Goal: Transaction & Acquisition: Purchase product/service

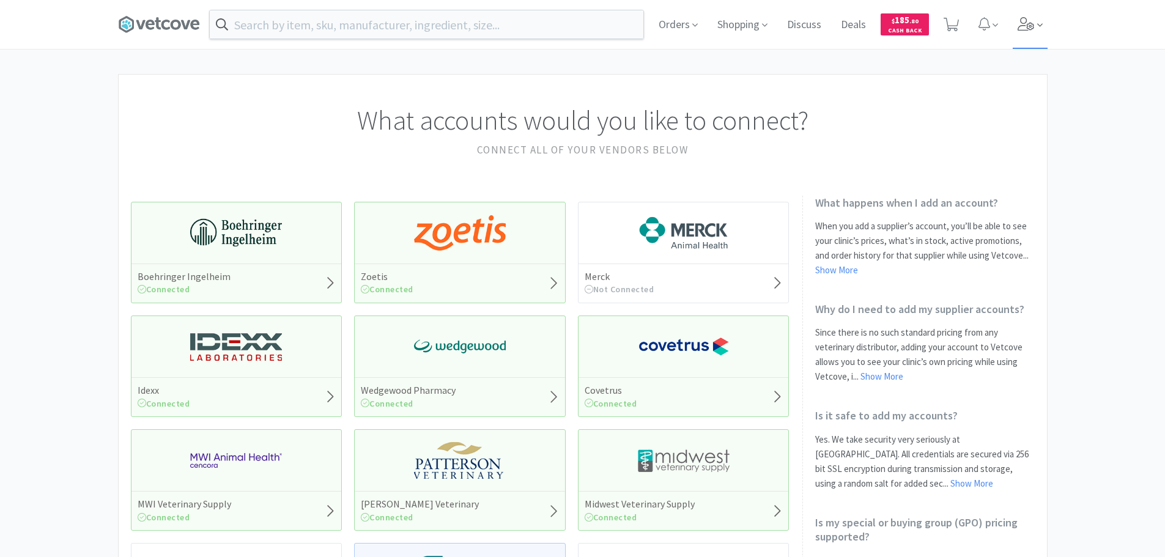
click at [1016, 28] on span at bounding box center [1030, 24] width 35 height 49
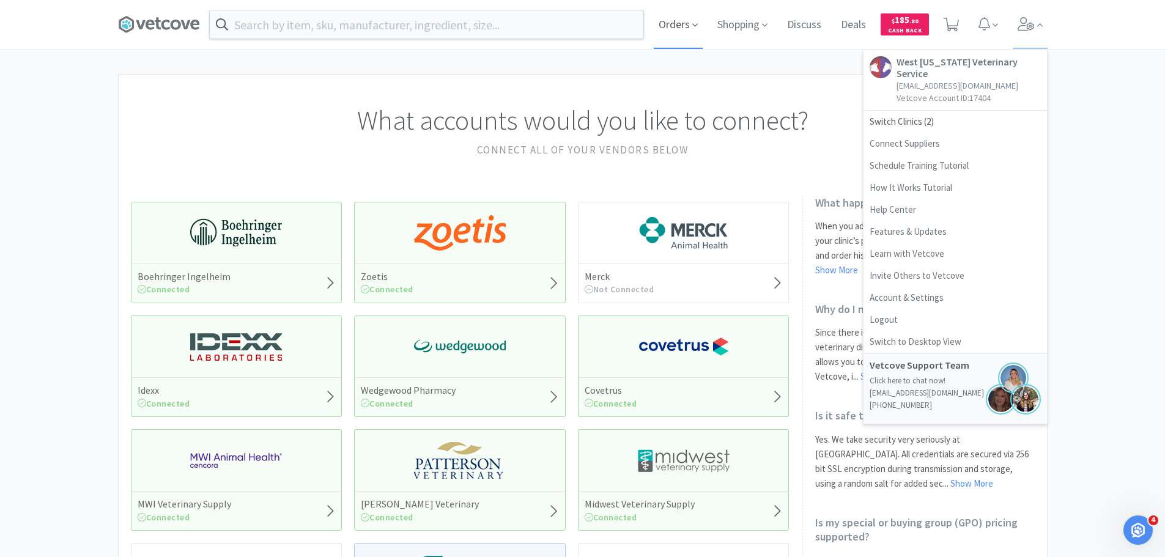
click at [667, 25] on span "Orders" at bounding box center [678, 24] width 49 height 49
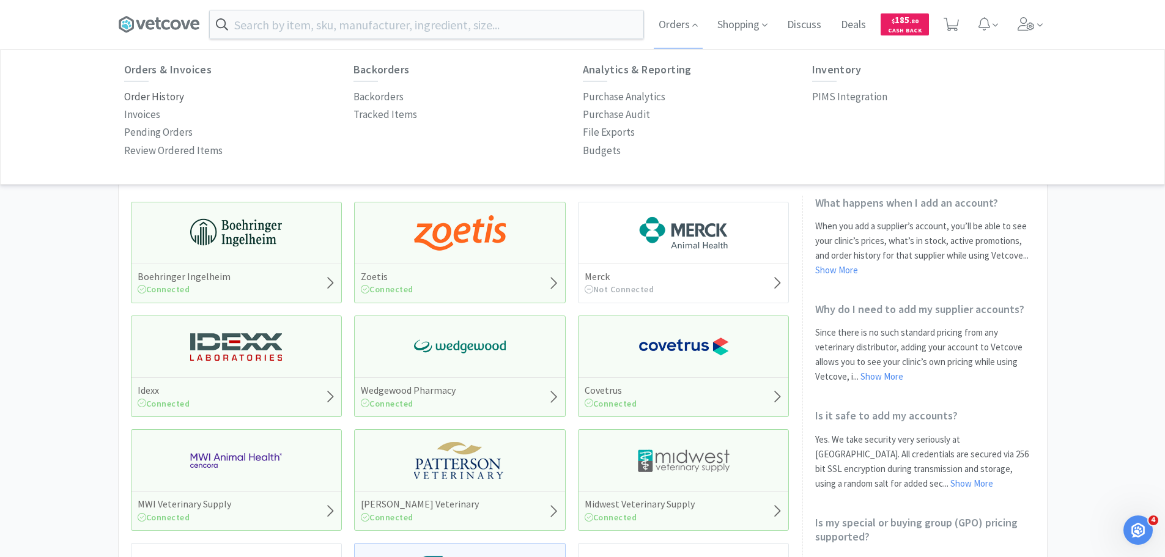
click at [180, 101] on p "Order History" at bounding box center [154, 97] width 60 height 17
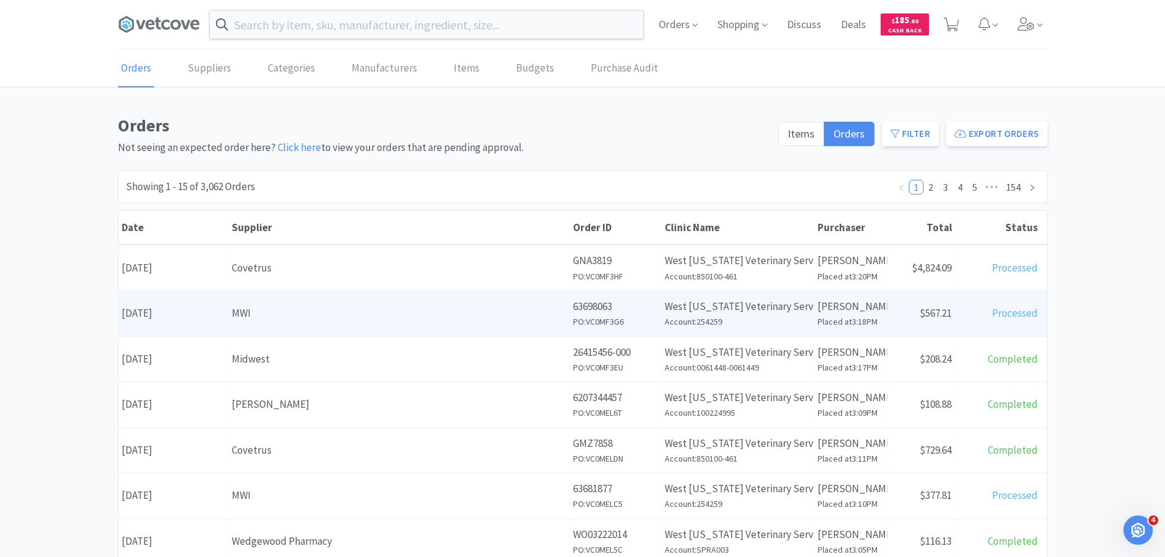
click at [283, 320] on div "MWI" at bounding box center [399, 313] width 334 height 17
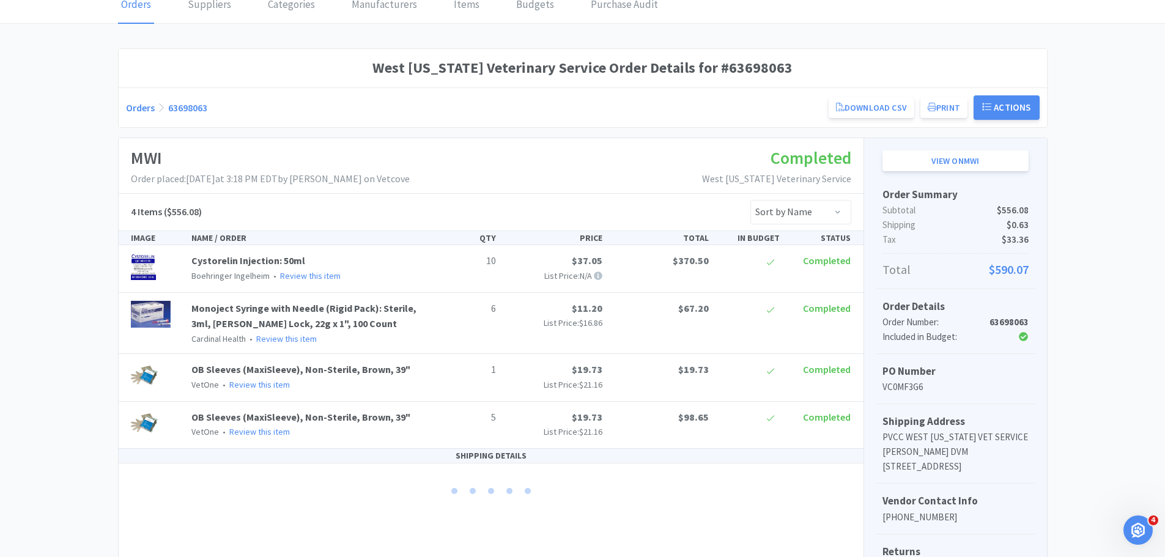
scroll to position [122, 0]
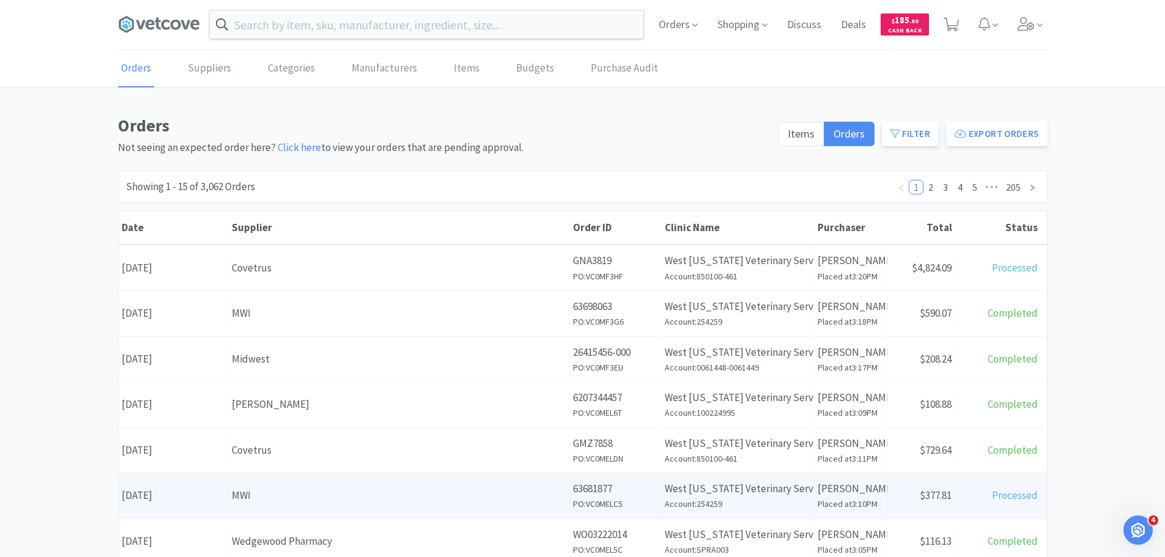
click at [320, 496] on div "MWI" at bounding box center [399, 495] width 334 height 17
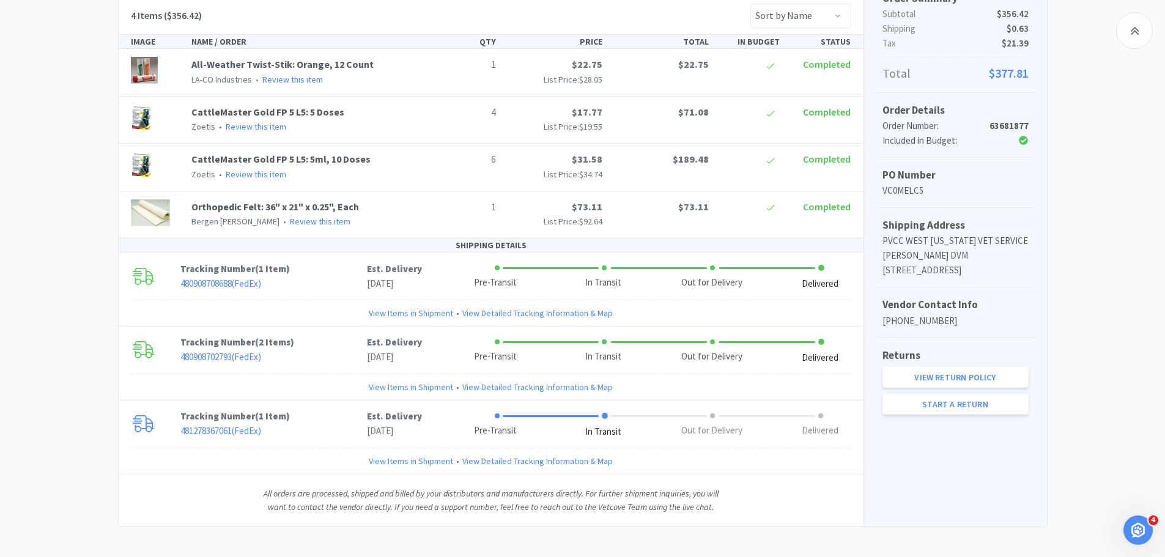
scroll to position [267, 0]
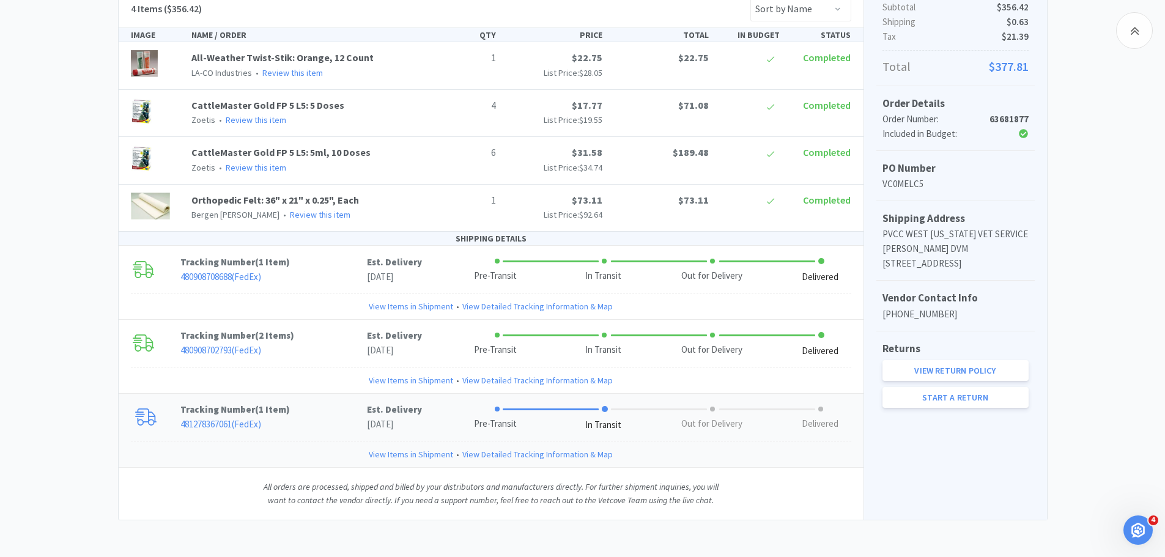
click at [413, 451] on link "View Items in Shipment" at bounding box center [411, 454] width 84 height 13
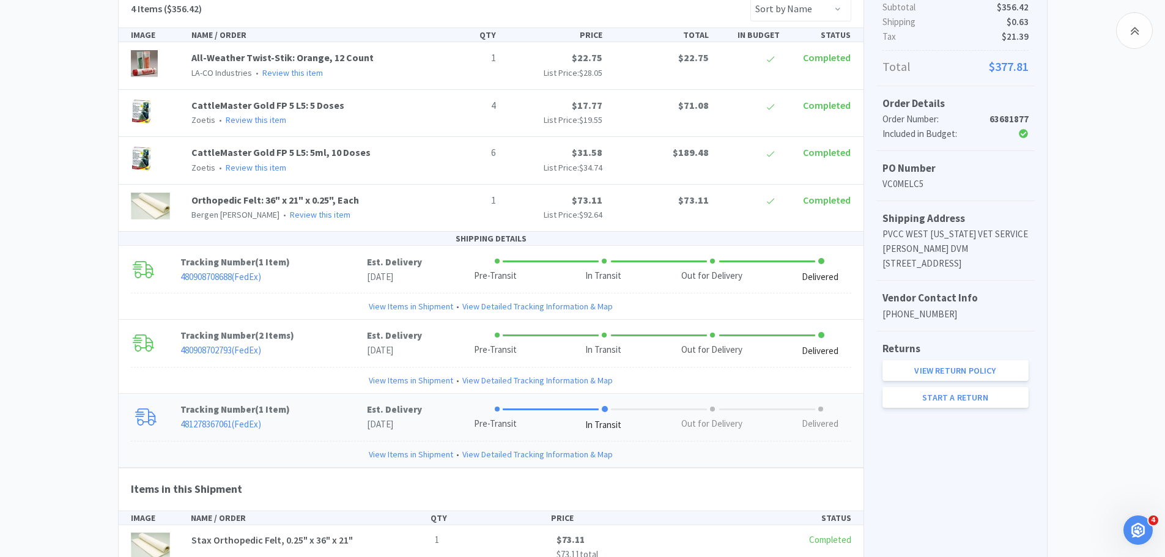
scroll to position [370, 0]
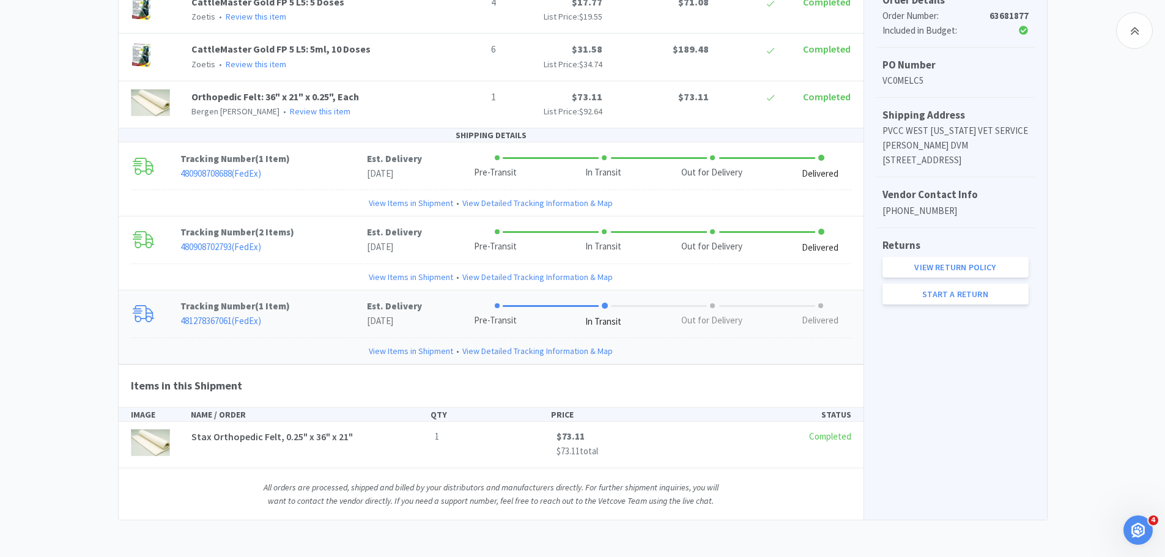
drag, startPoint x: 371, startPoint y: 1, endPoint x: 1076, endPoint y: 204, distance: 734.5
click at [1076, 204] on div "West Michigan Veterinary Service Order Details for #63681877 Orders 63681877 Do…" at bounding box center [582, 131] width 1165 height 778
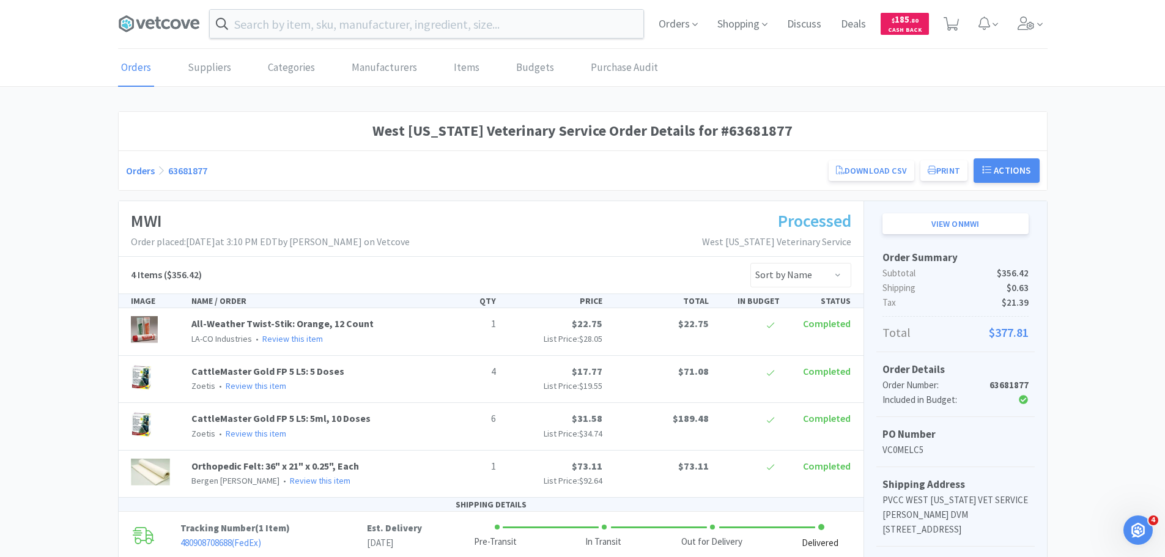
scroll to position [0, 0]
click at [1027, 24] on icon at bounding box center [1026, 23] width 17 height 13
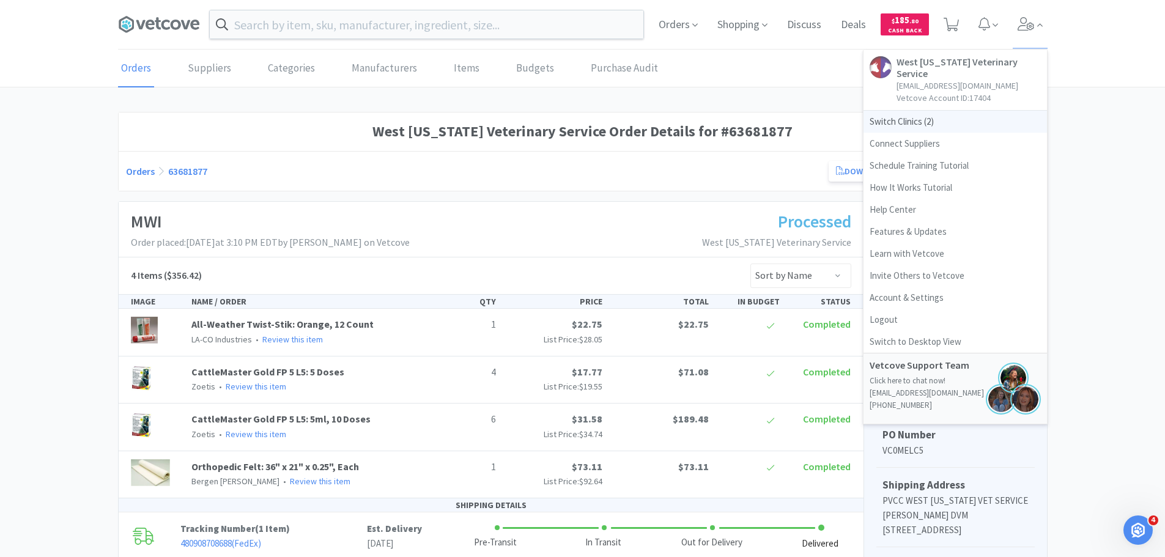
click at [909, 111] on span "Switch Clinics ( 2 )" at bounding box center [954, 122] width 183 height 22
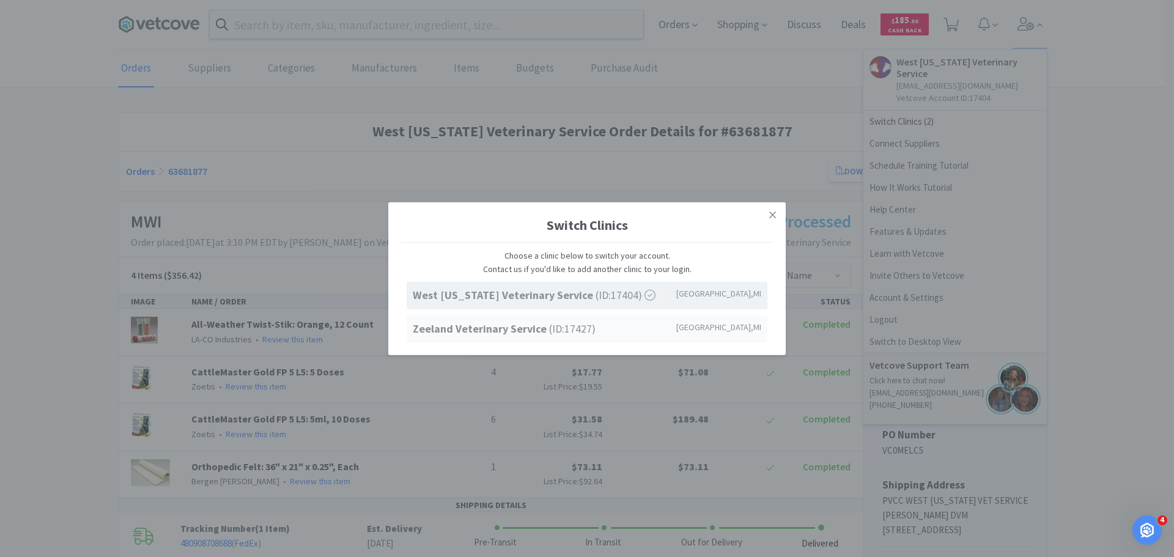
click at [492, 328] on strong "Zeeland Veterinary Service" at bounding box center [481, 329] width 136 height 14
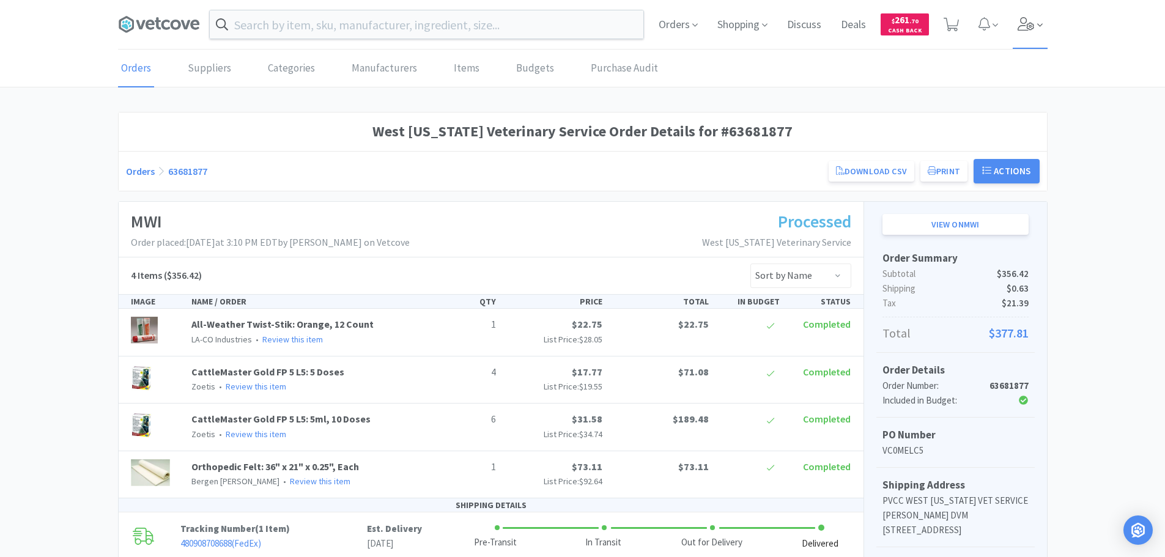
click at [1015, 21] on span at bounding box center [1030, 24] width 35 height 49
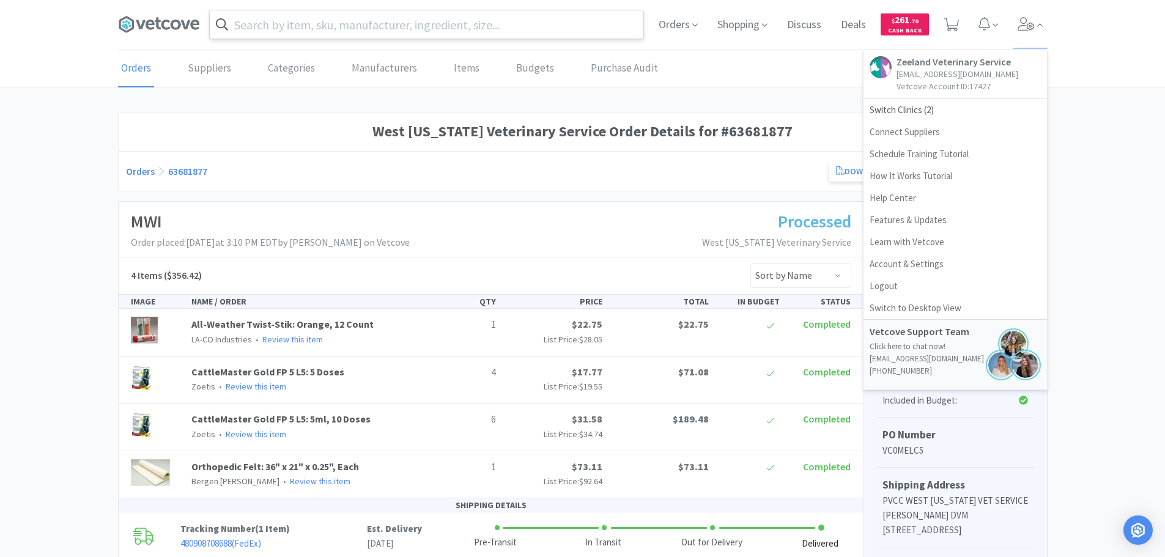
click at [485, 31] on input "text" at bounding box center [427, 24] width 434 height 28
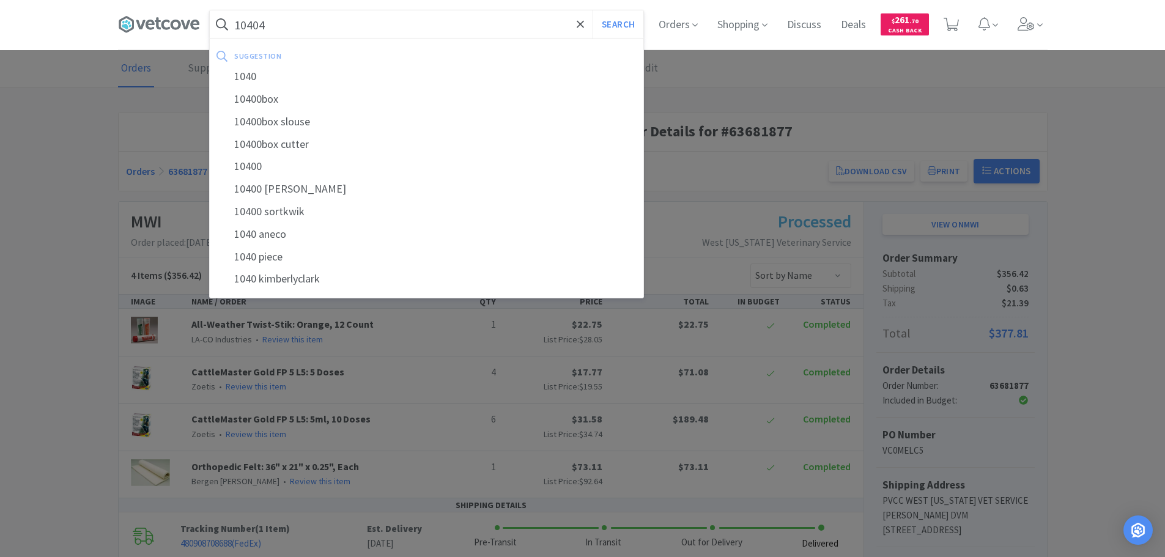
type input "10404"
click at [593, 10] on button "Search" at bounding box center [618, 24] width 51 height 28
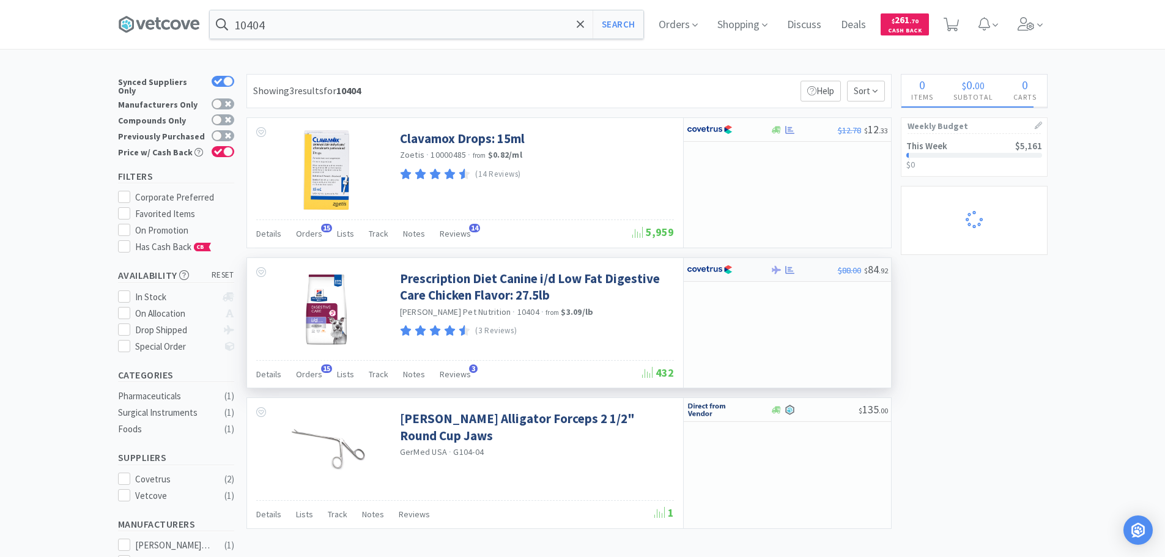
click at [726, 269] on img at bounding box center [710, 270] width 46 height 18
select select "1"
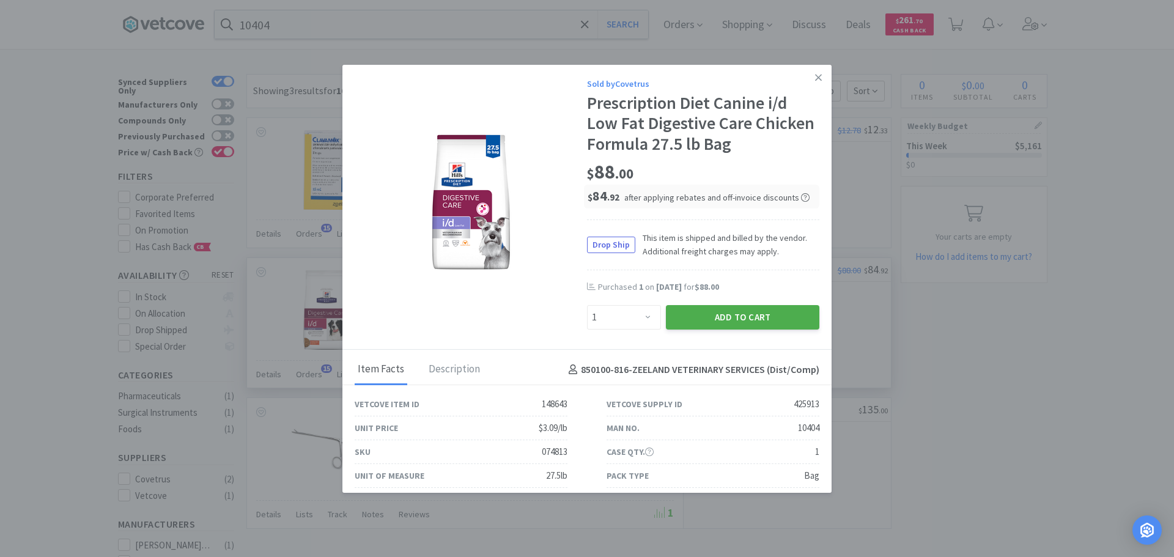
click at [736, 314] on button "Add to Cart" at bounding box center [742, 317] width 153 height 24
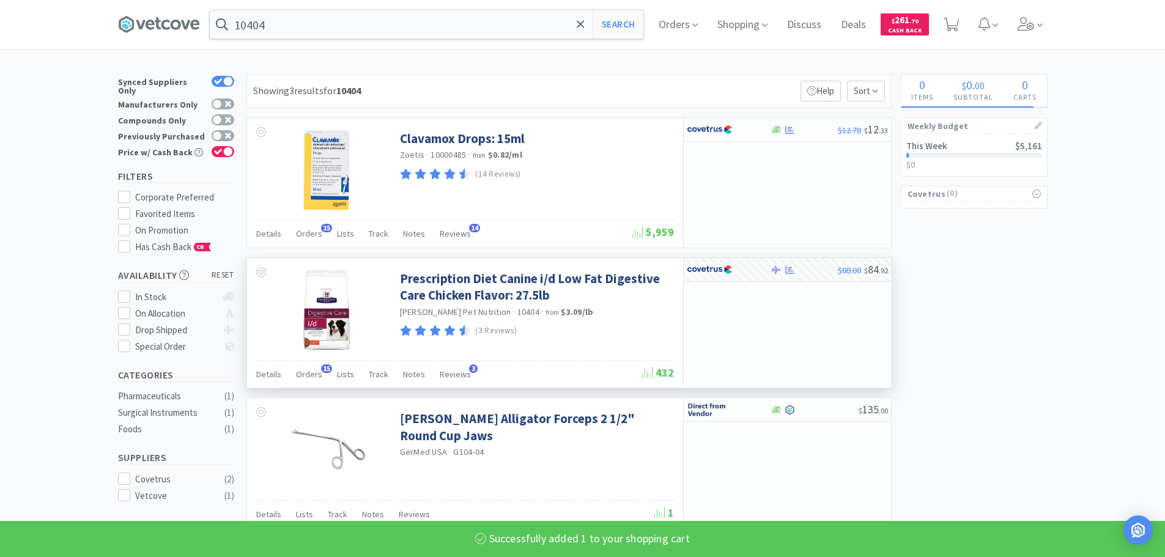
select select "1"
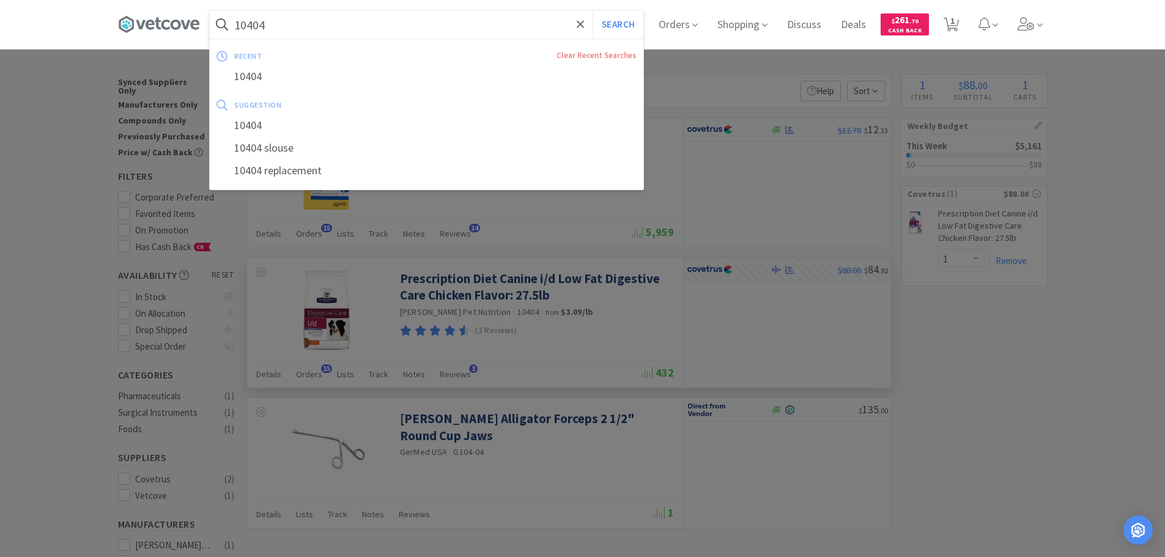
click at [330, 32] on input "10404" at bounding box center [427, 24] width 434 height 28
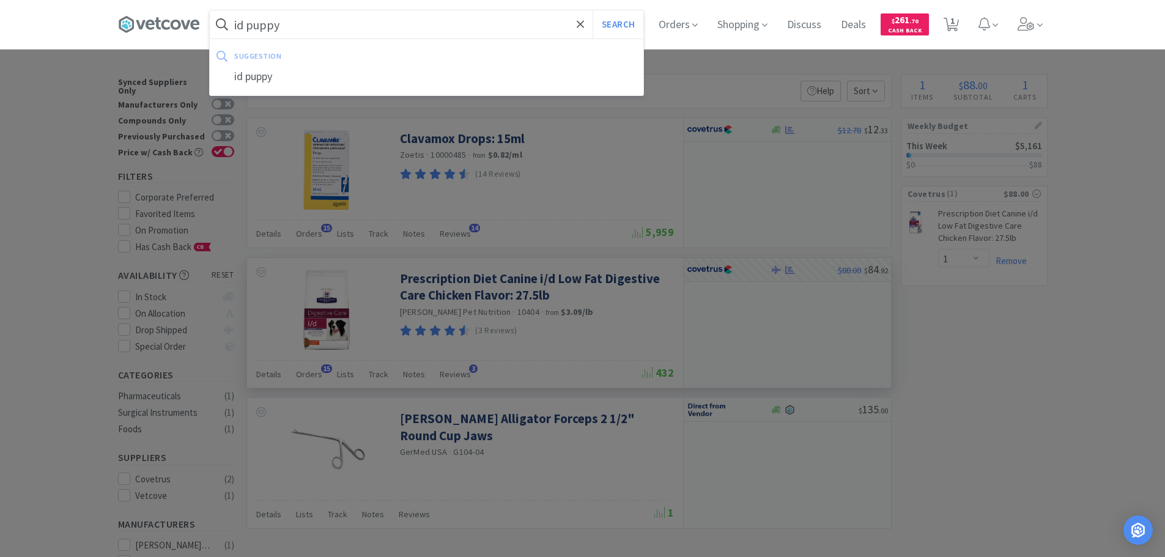
type input "id puppy"
click at [593, 10] on button "Search" at bounding box center [618, 24] width 51 height 28
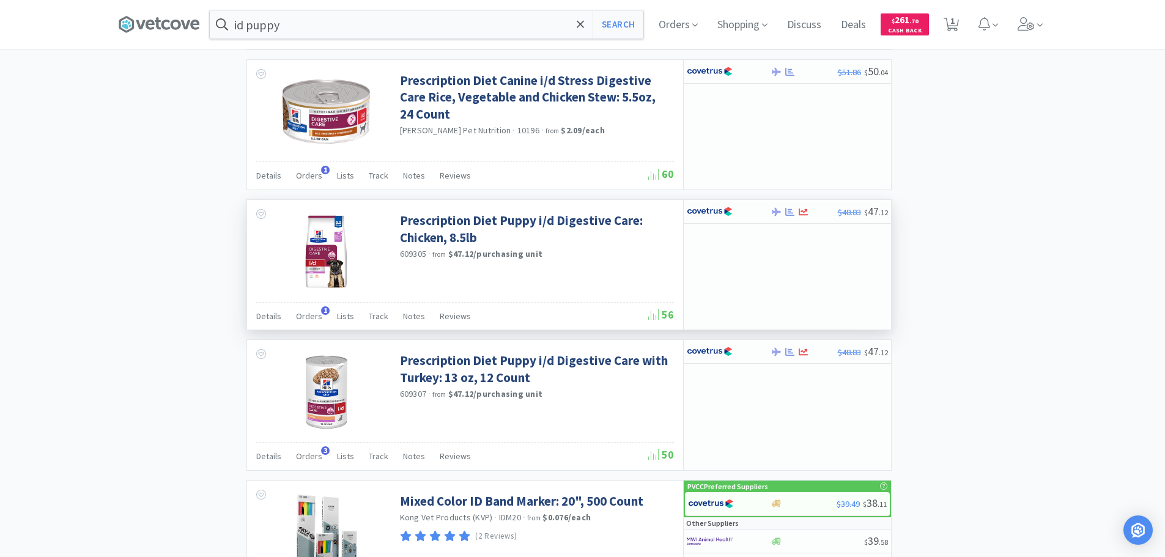
scroll to position [1590, 0]
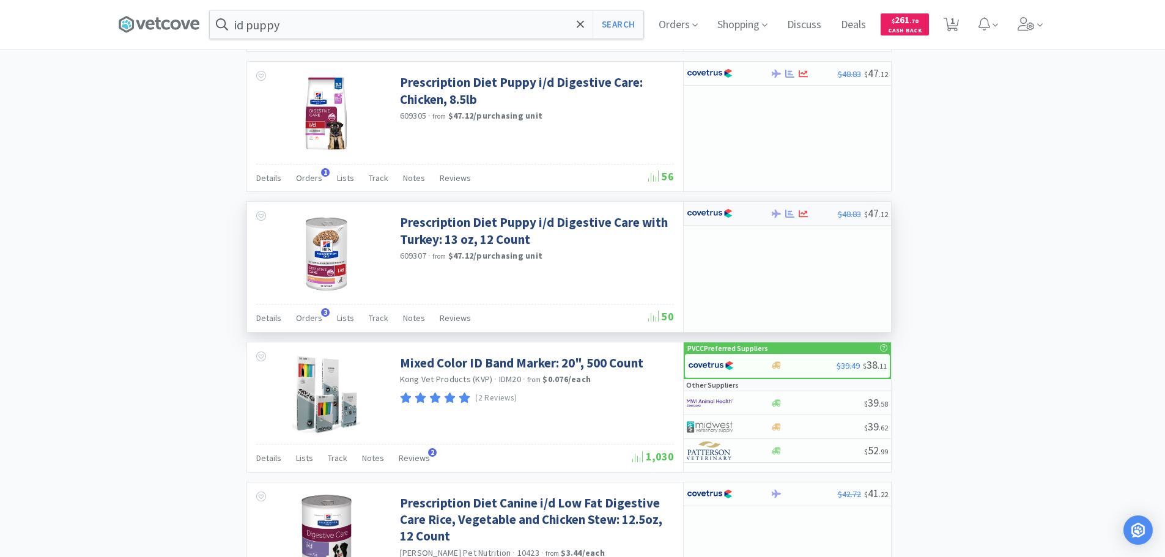
click at [750, 213] on div at bounding box center [720, 213] width 67 height 21
select select "1"
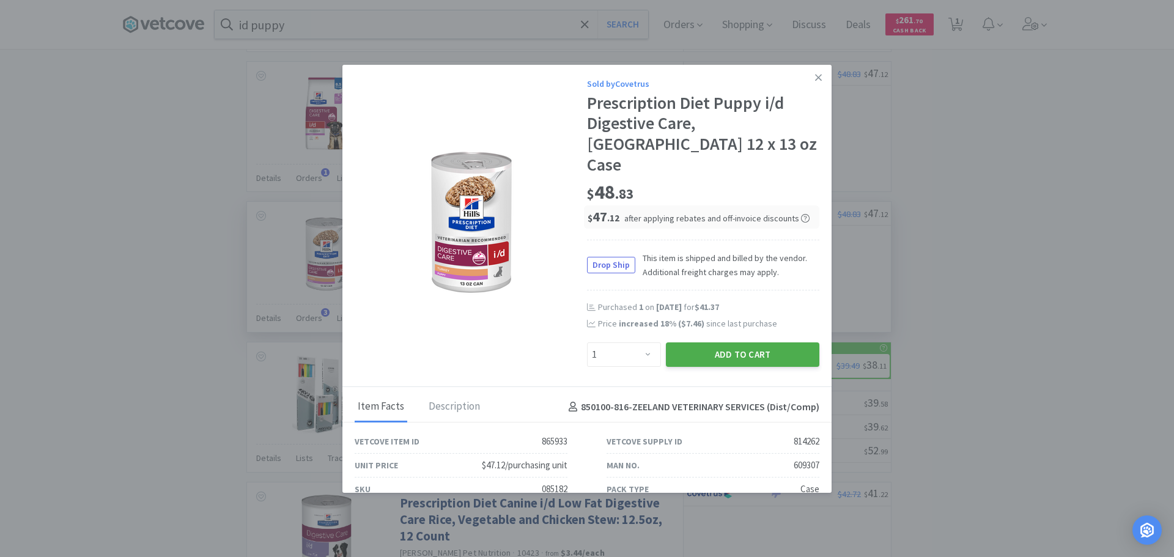
click at [756, 342] on button "Add to Cart" at bounding box center [742, 354] width 153 height 24
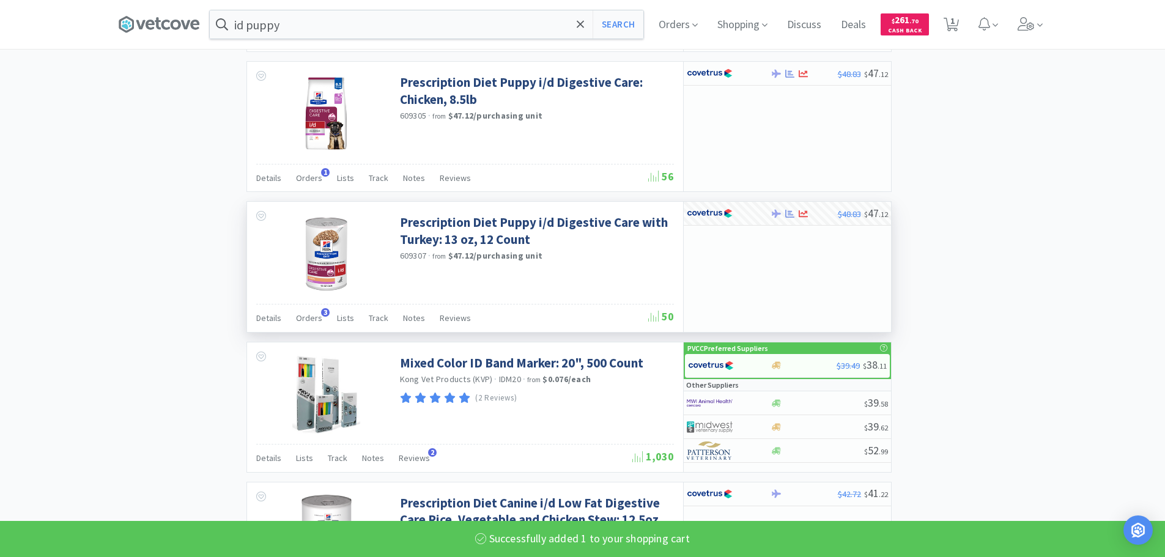
select select "1"
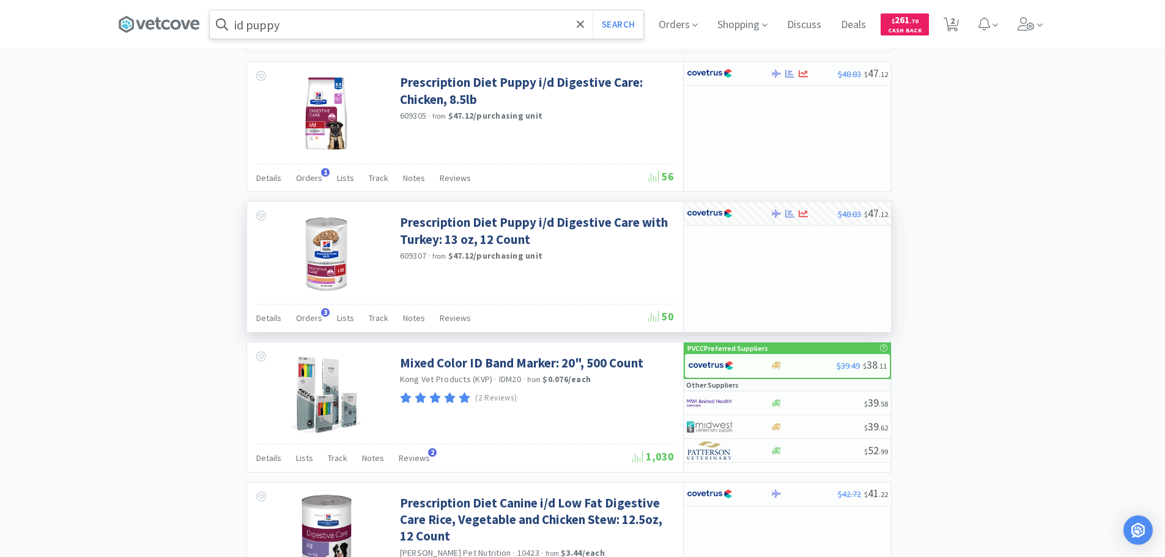
click at [527, 17] on input "id puppy" at bounding box center [427, 24] width 434 height 28
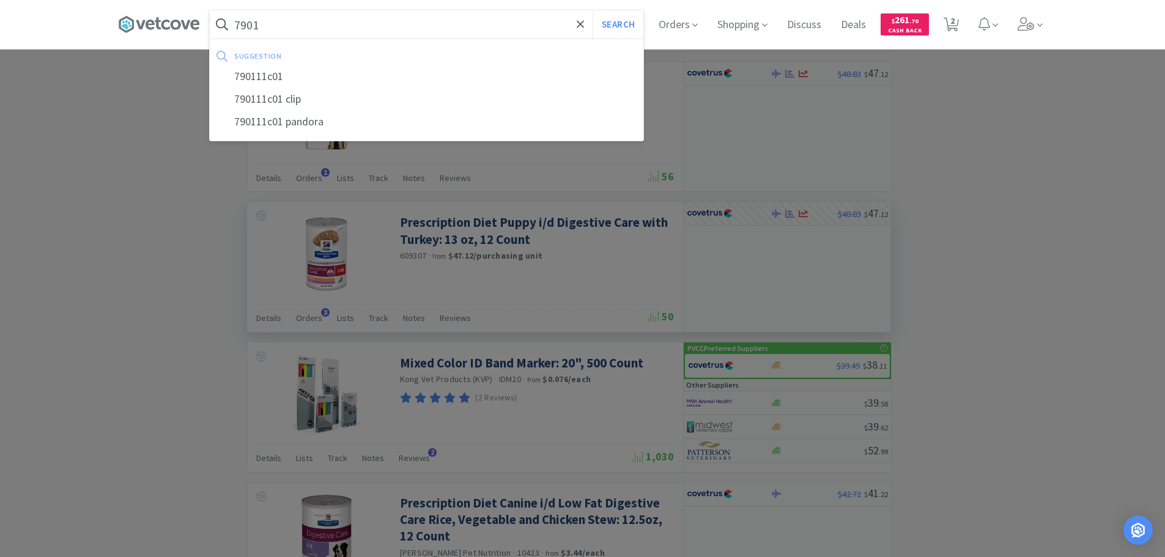
type input "7901"
click at [593, 10] on button "Search" at bounding box center [618, 24] width 51 height 28
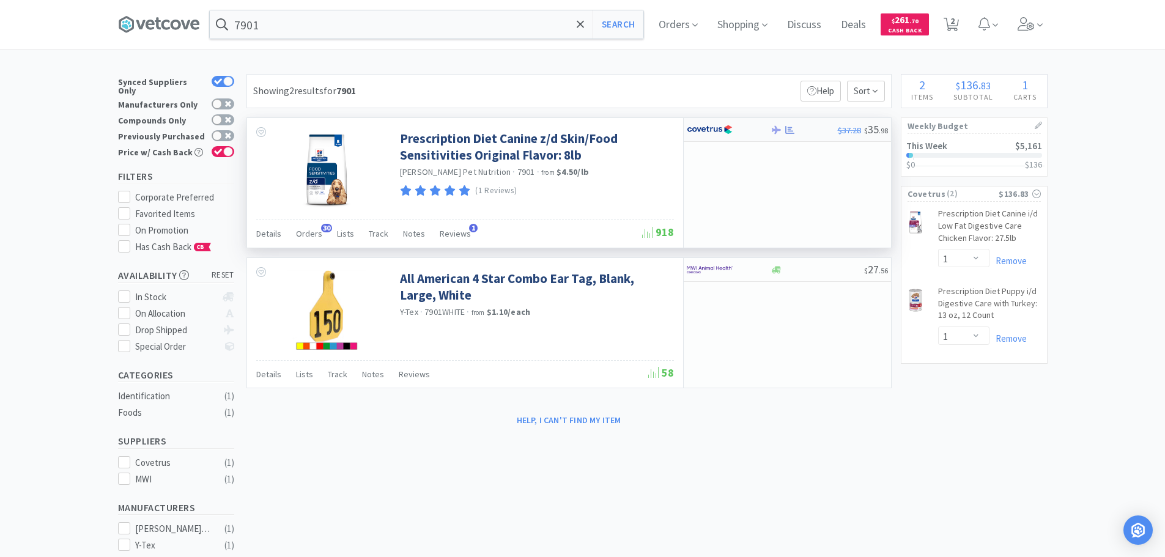
click at [749, 130] on div at bounding box center [720, 129] width 67 height 21
select select "1"
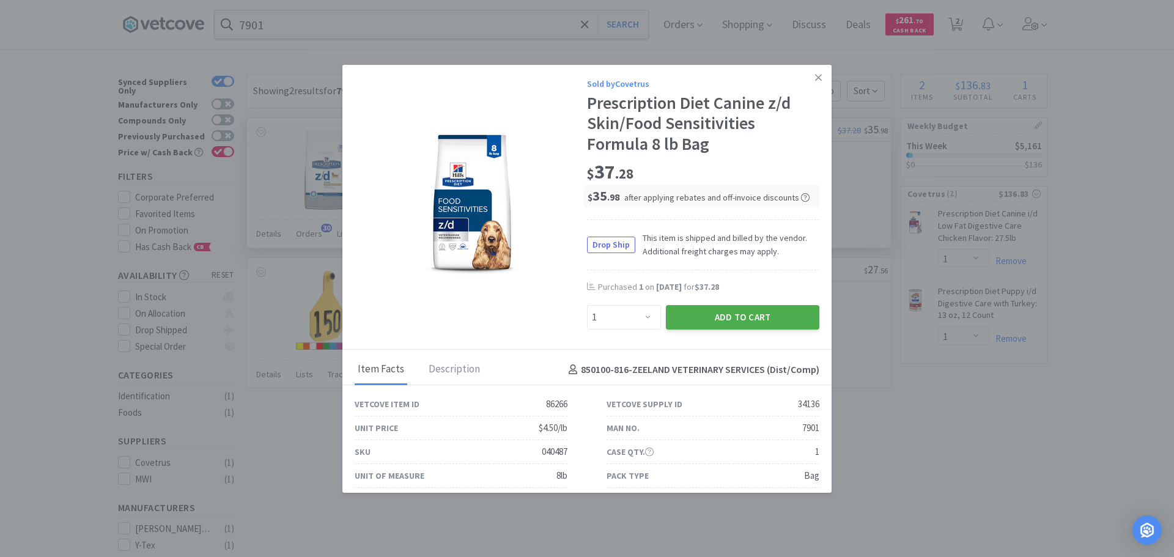
click at [733, 319] on button "Add to Cart" at bounding box center [742, 317] width 153 height 24
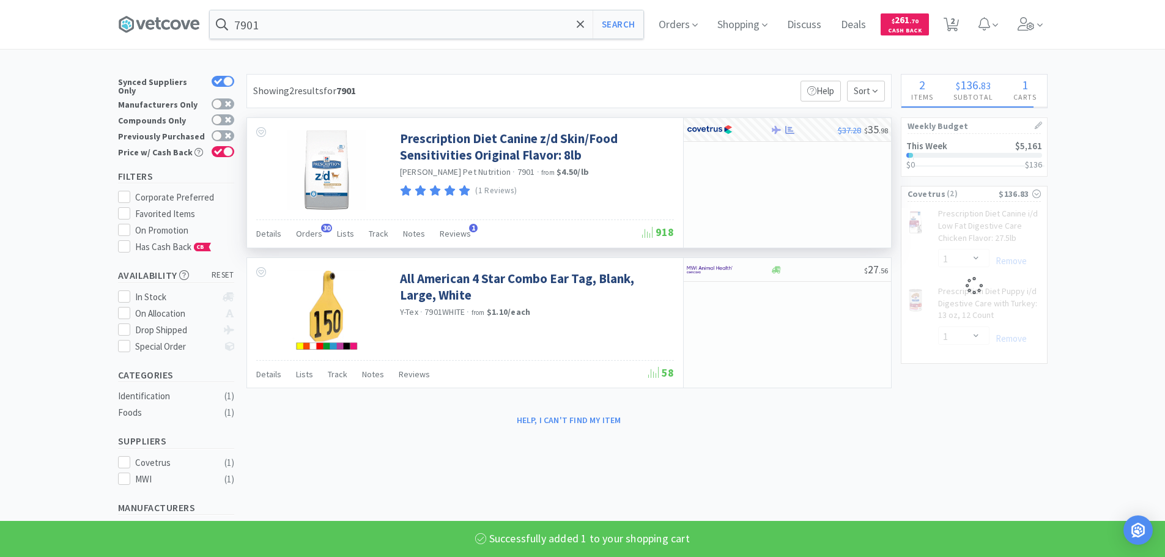
select select "1"
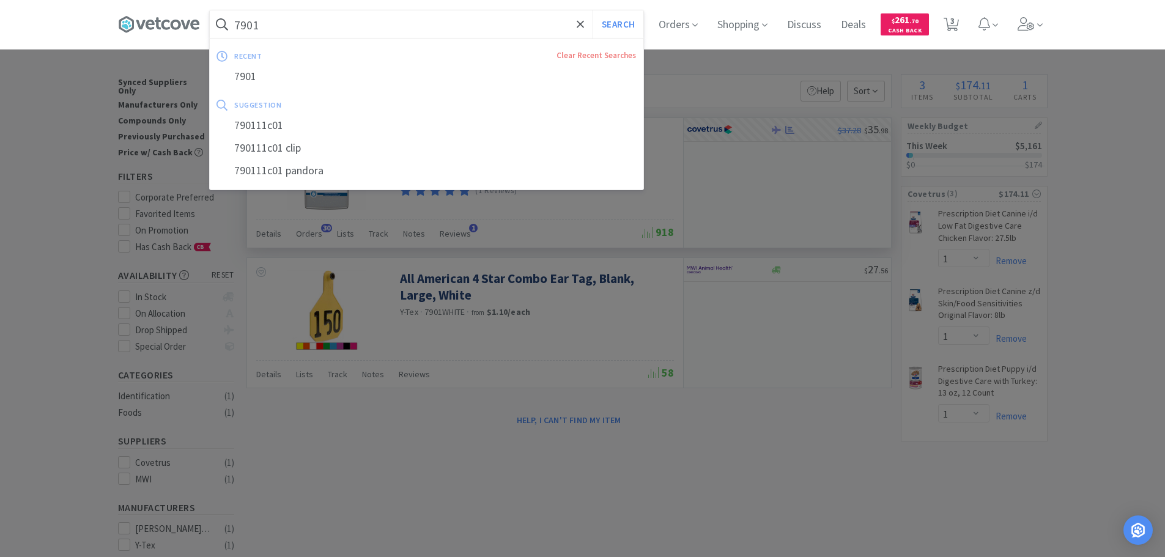
click at [421, 20] on input "7901" at bounding box center [427, 24] width 434 height 28
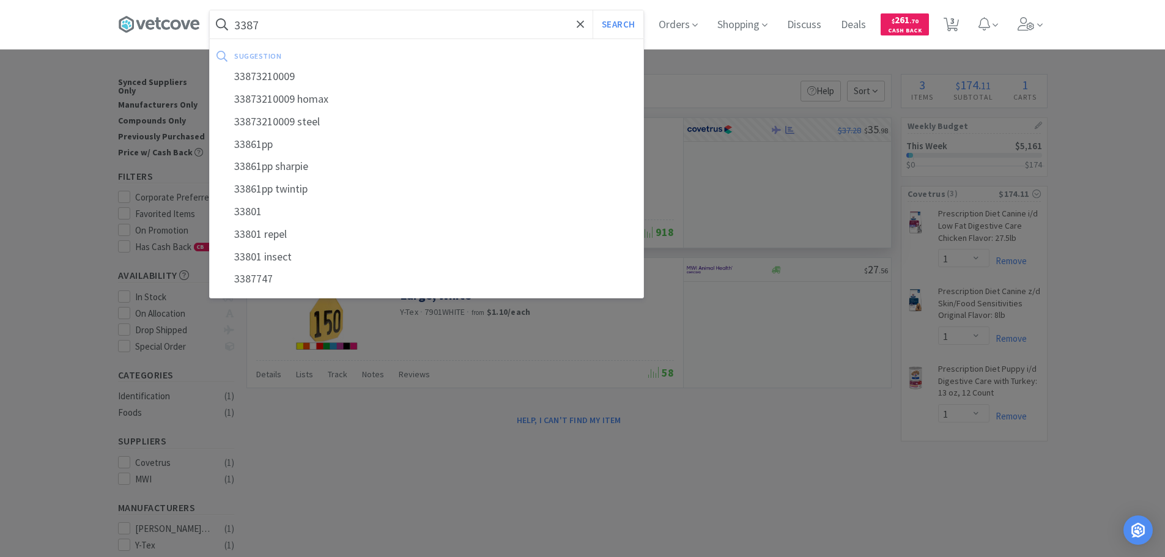
type input "3387"
click at [593, 10] on button "Search" at bounding box center [618, 24] width 51 height 28
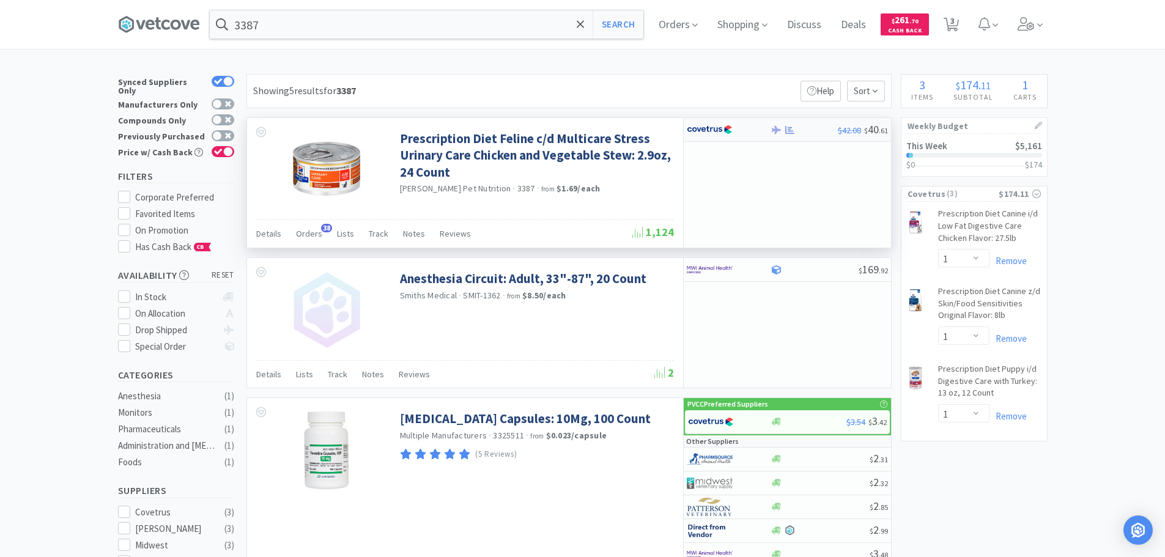
click at [707, 127] on img at bounding box center [710, 129] width 46 height 18
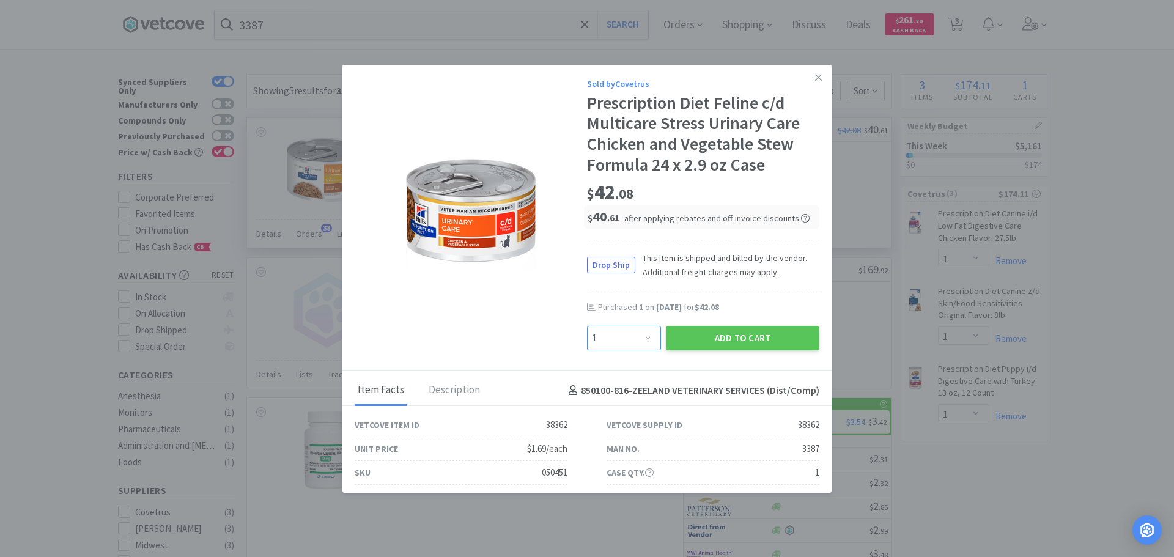
click at [635, 342] on select "Enter Quantity 1 2 3 4 5 6 7 8 9 10 11 12 13 14 15 16 17 18 19 20 Enter Quantity" at bounding box center [624, 338] width 74 height 24
select select "2"
click at [587, 326] on select "Enter Quantity 1 2 3 4 5 6 7 8 9 10 11 12 13 14 15 16 17 18 19 20 Enter Quantity" at bounding box center [624, 338] width 74 height 24
click at [725, 341] on button "Add to Cart" at bounding box center [742, 338] width 153 height 24
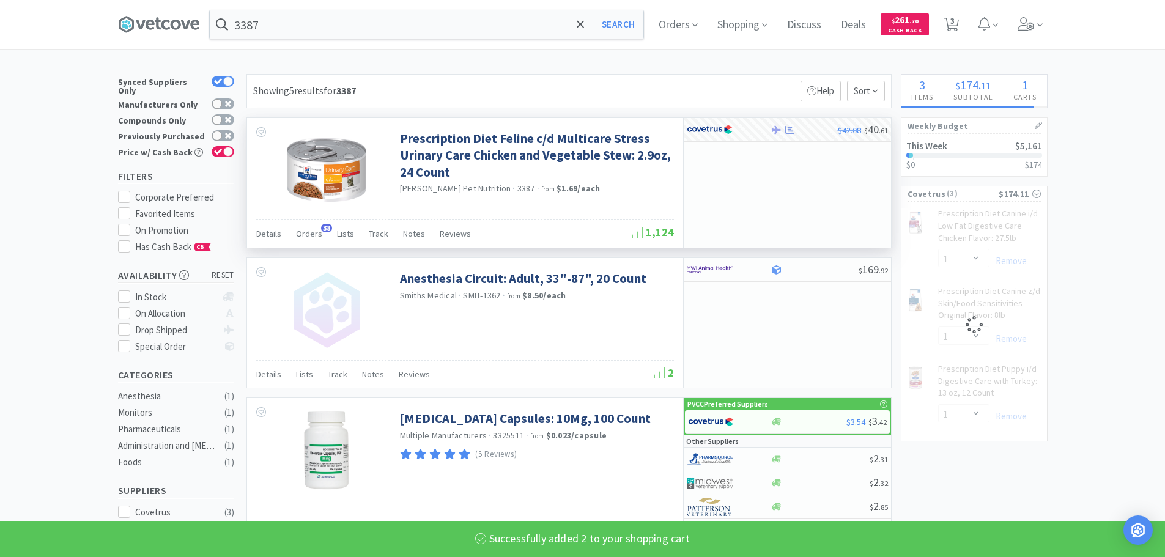
select select "2"
select select "1"
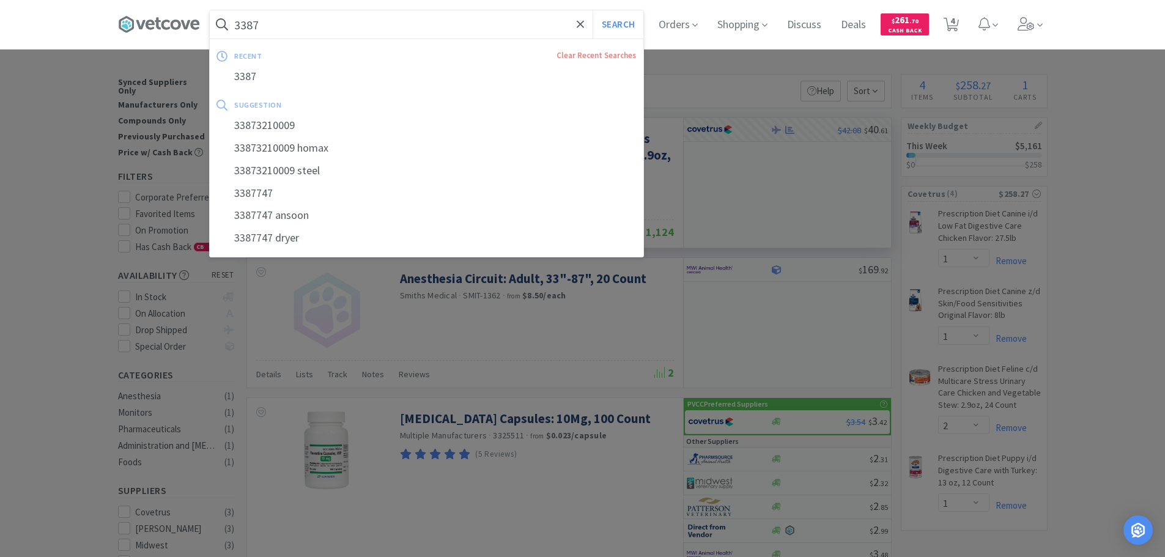
click at [534, 23] on input "3387" at bounding box center [427, 24] width 434 height 28
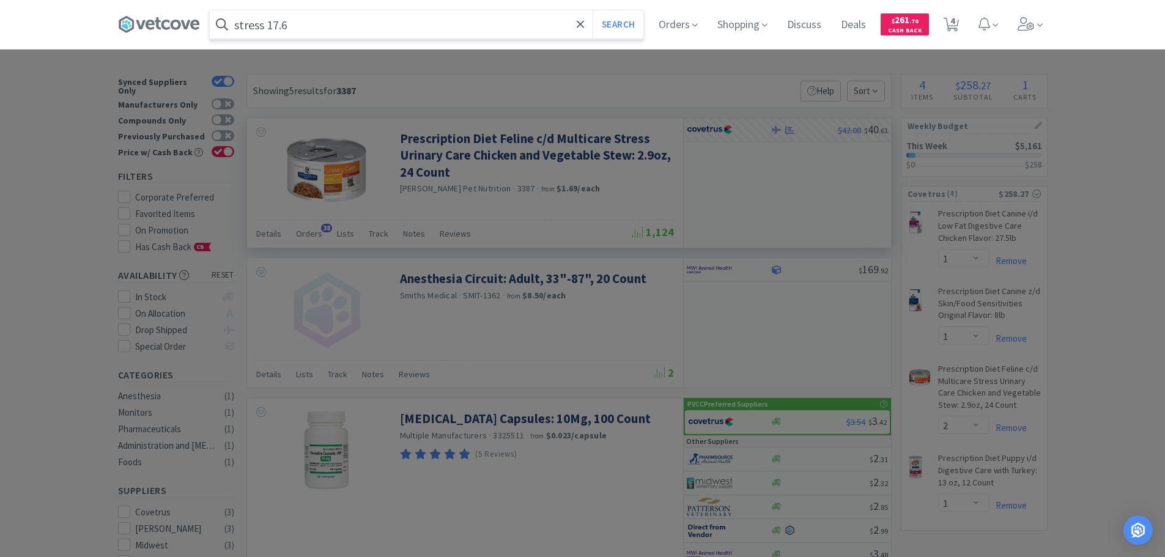
type input "stress 17.6"
click at [593, 10] on button "Search" at bounding box center [618, 24] width 51 height 28
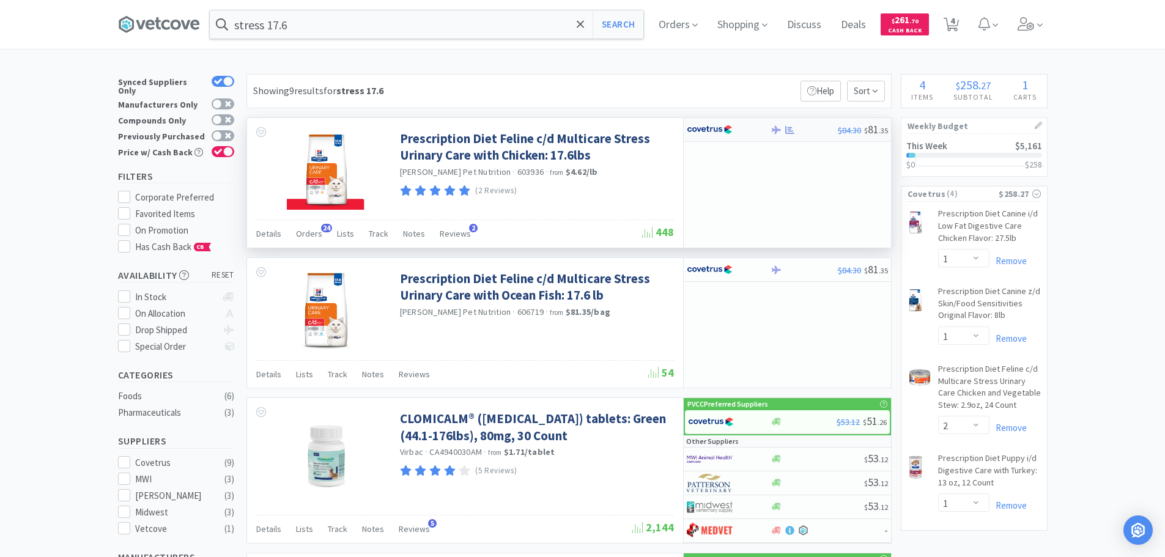
click at [702, 131] on img at bounding box center [710, 129] width 46 height 18
select select "1"
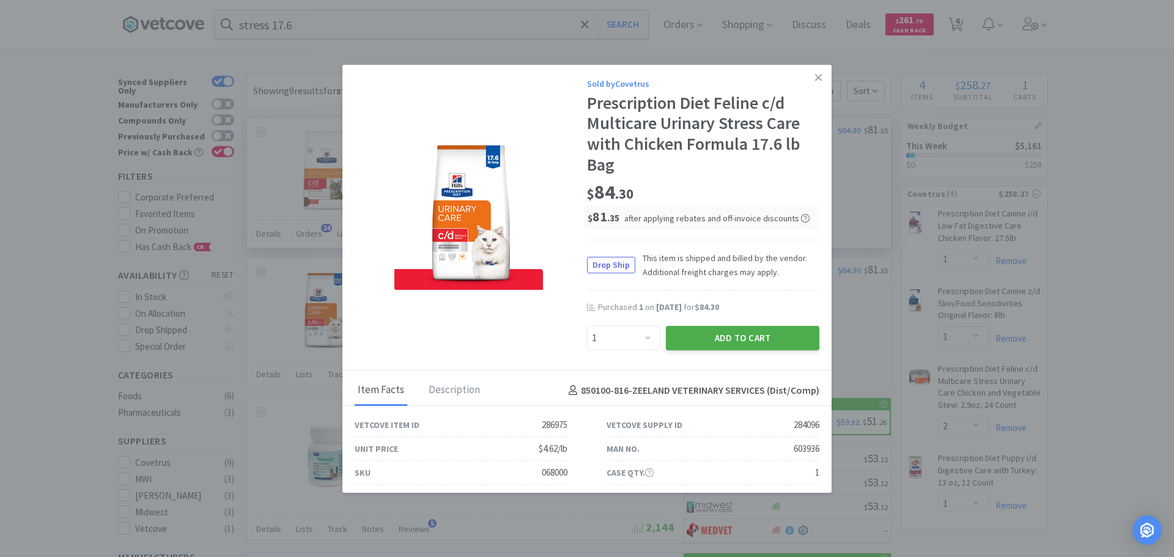
click at [757, 336] on button "Add to Cart" at bounding box center [742, 338] width 153 height 24
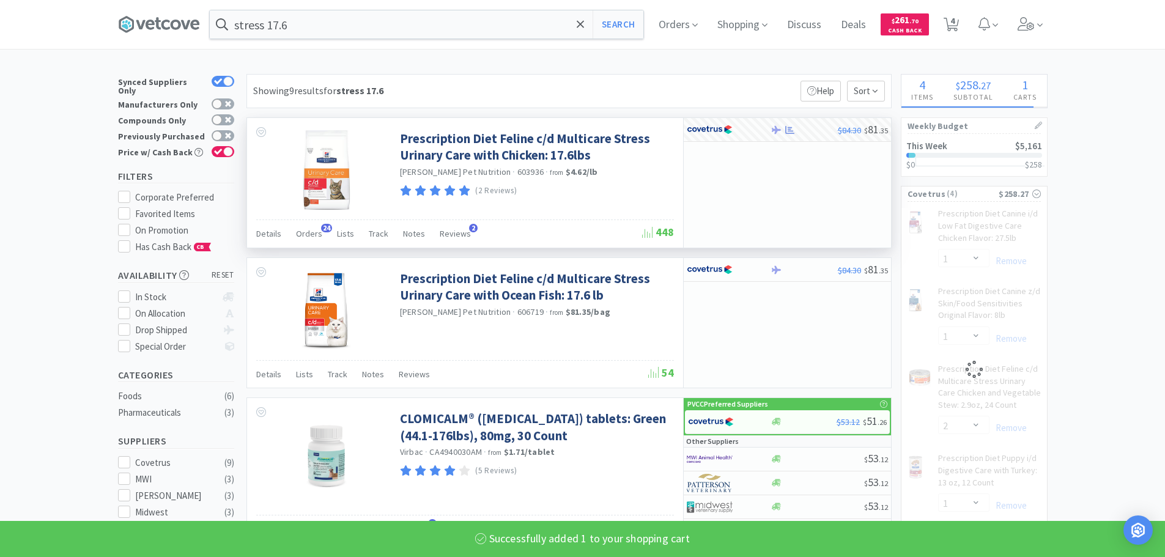
select select "1"
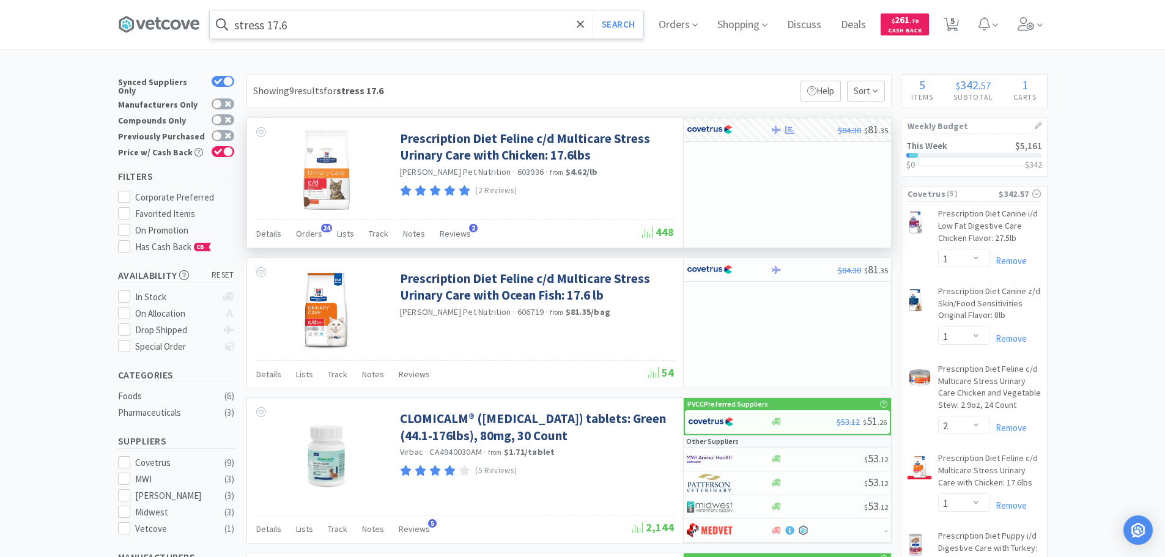
click at [516, 23] on input "stress 17.6" at bounding box center [427, 24] width 434 height 28
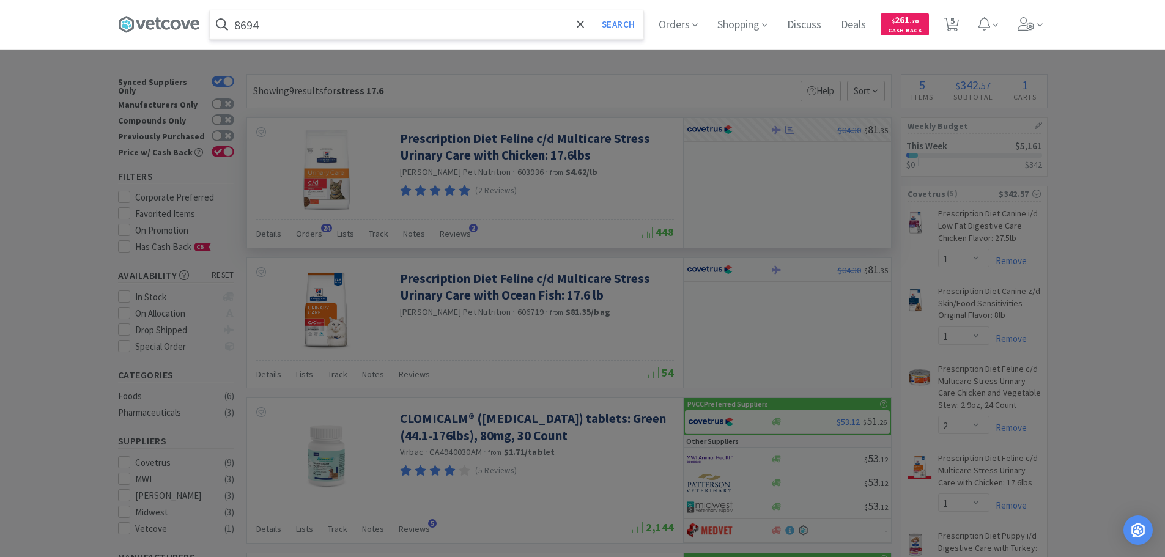
type input "8694"
click at [593, 10] on button "Search" at bounding box center [618, 24] width 51 height 28
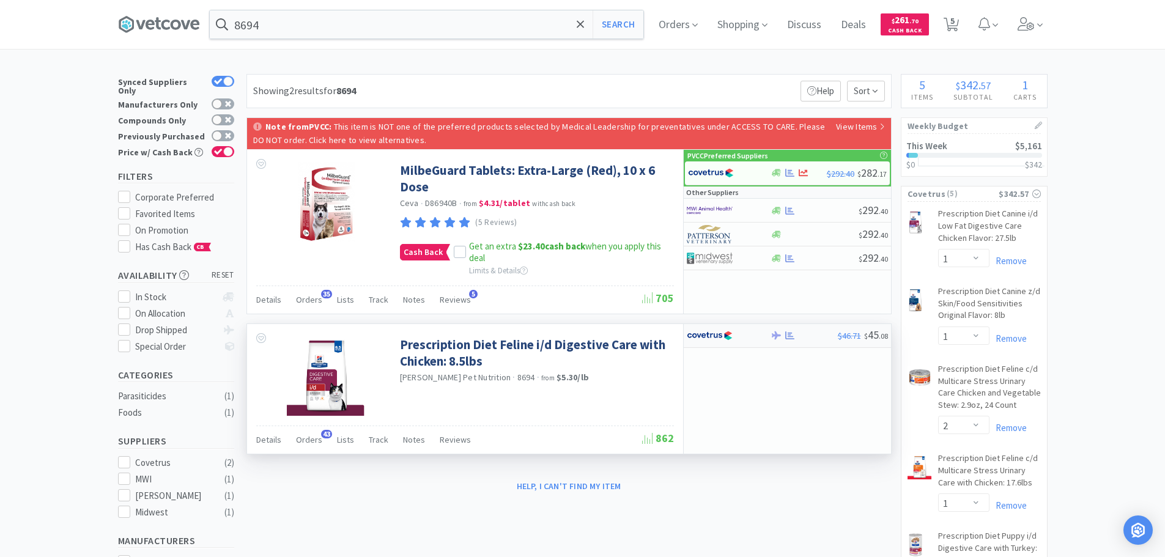
click at [727, 336] on img at bounding box center [710, 336] width 46 height 18
select select "1"
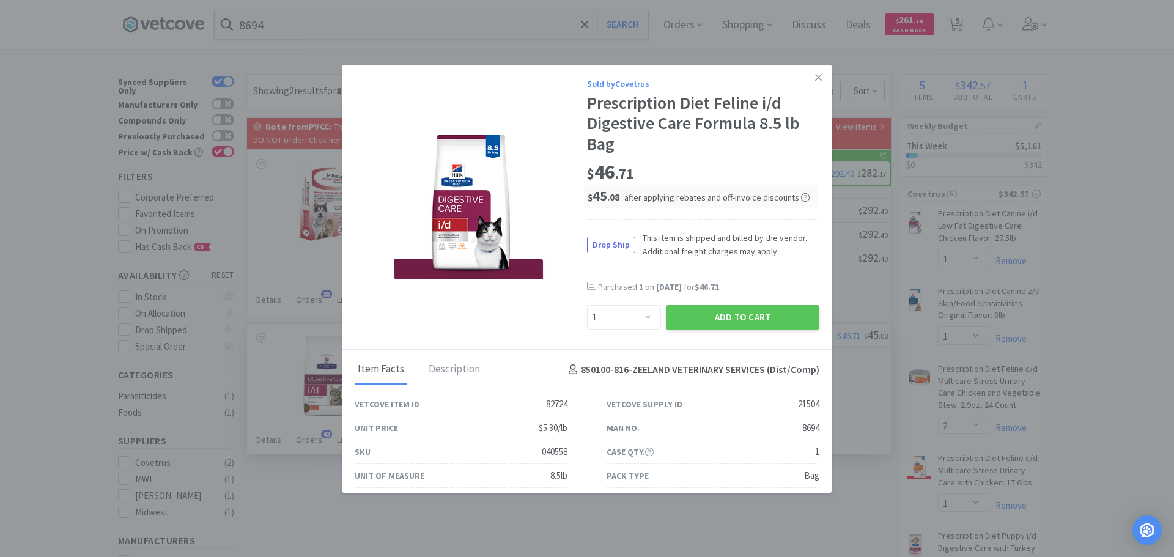
click at [727, 336] on div "Sold by Covetrus Prescription Diet Feline i/d Digestive Care Formula 8.5 lb Bag…" at bounding box center [586, 208] width 489 height 286
click at [748, 314] on button "Add to Cart" at bounding box center [742, 317] width 153 height 24
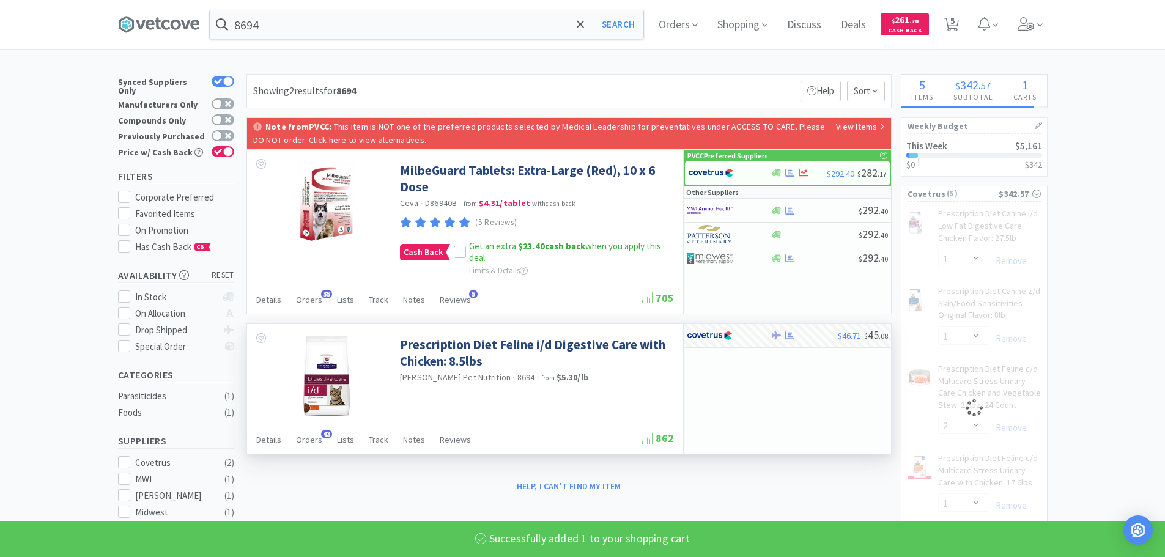
select select "1"
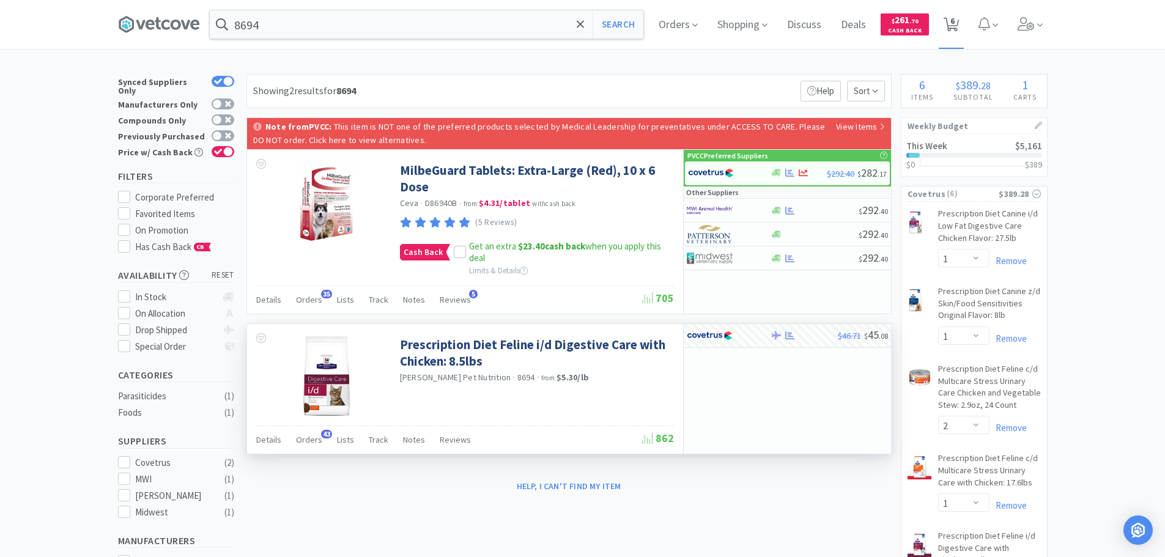
click at [955, 16] on span "6" at bounding box center [952, 20] width 4 height 49
select select "1"
select select "2"
select select "1"
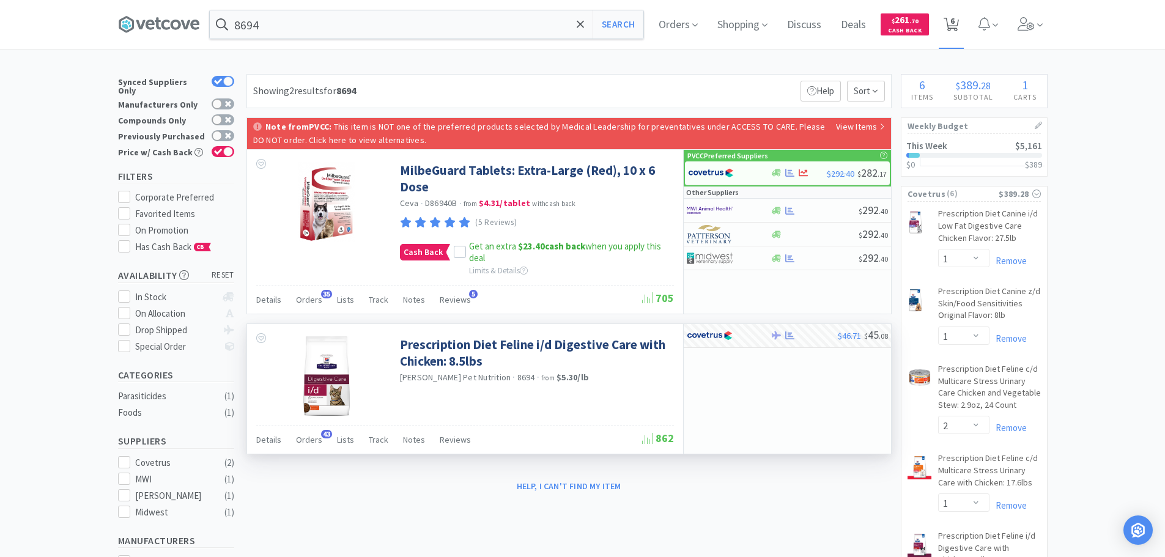
select select "1"
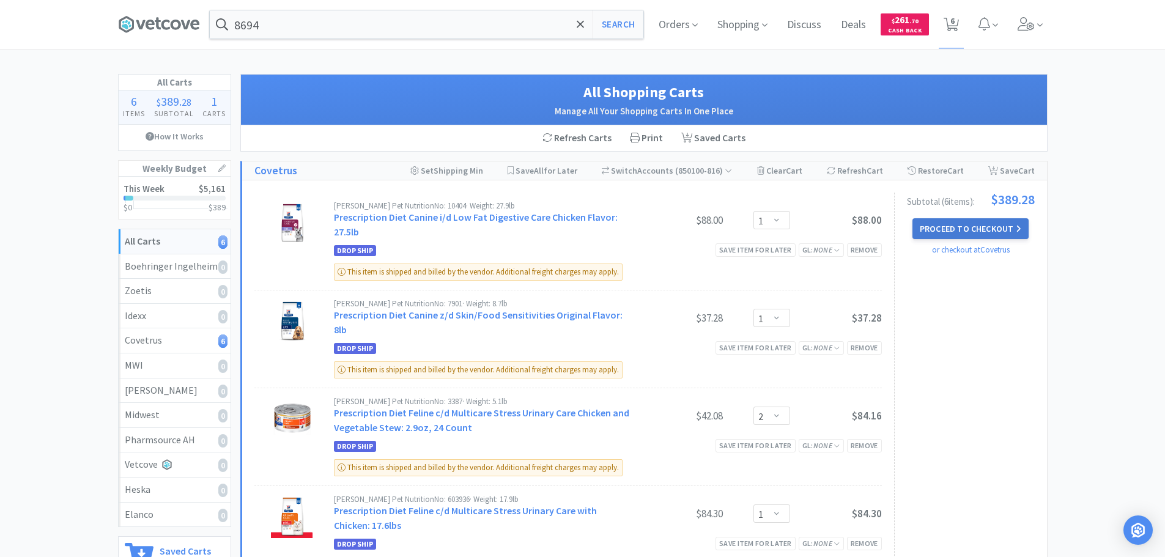
click at [965, 230] on button "Proceed to Checkout" at bounding box center [970, 228] width 116 height 21
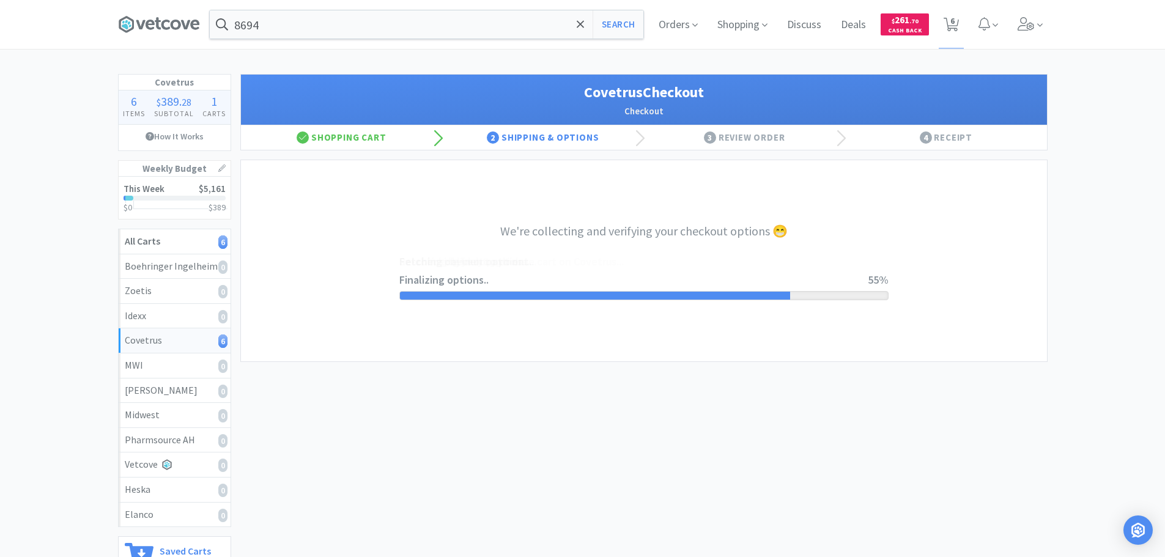
select select "ACCOUNT"
select select "cvt-standard-net"
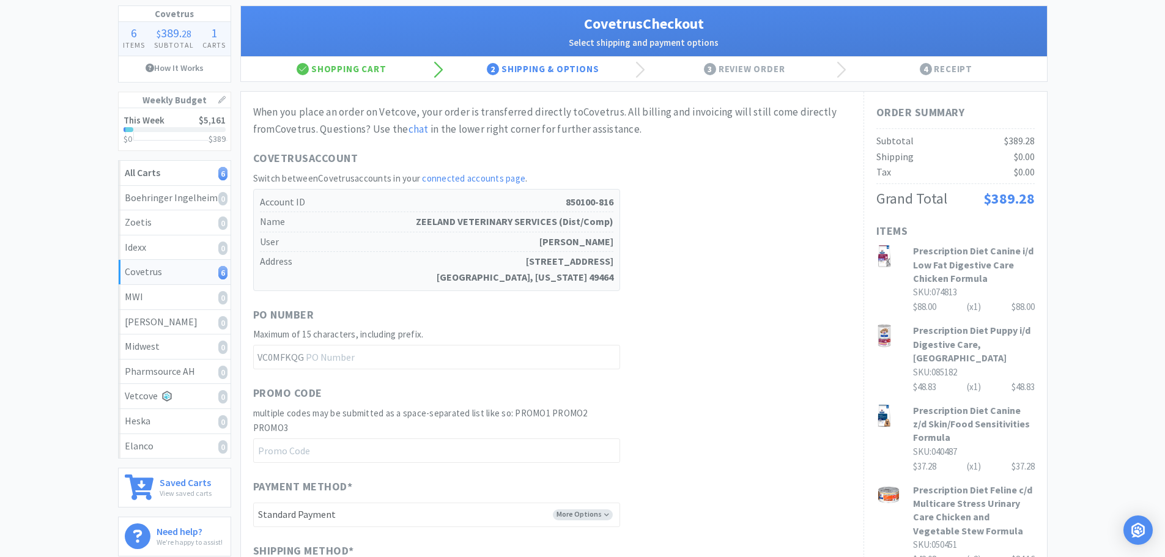
scroll to position [183, 0]
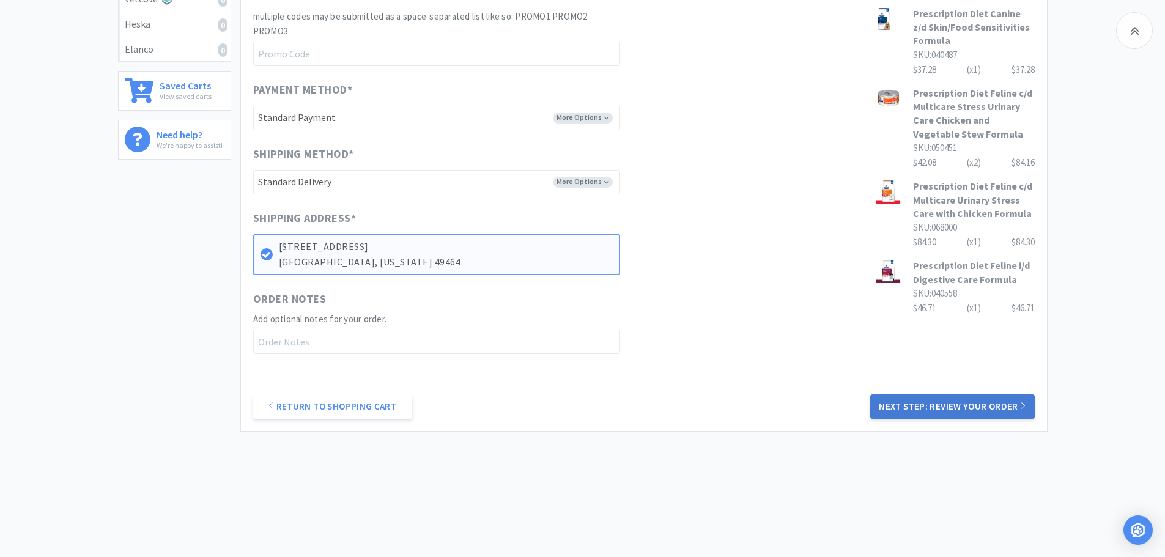
click at [928, 400] on button "Next Step: Review Your Order" at bounding box center [952, 406] width 164 height 24
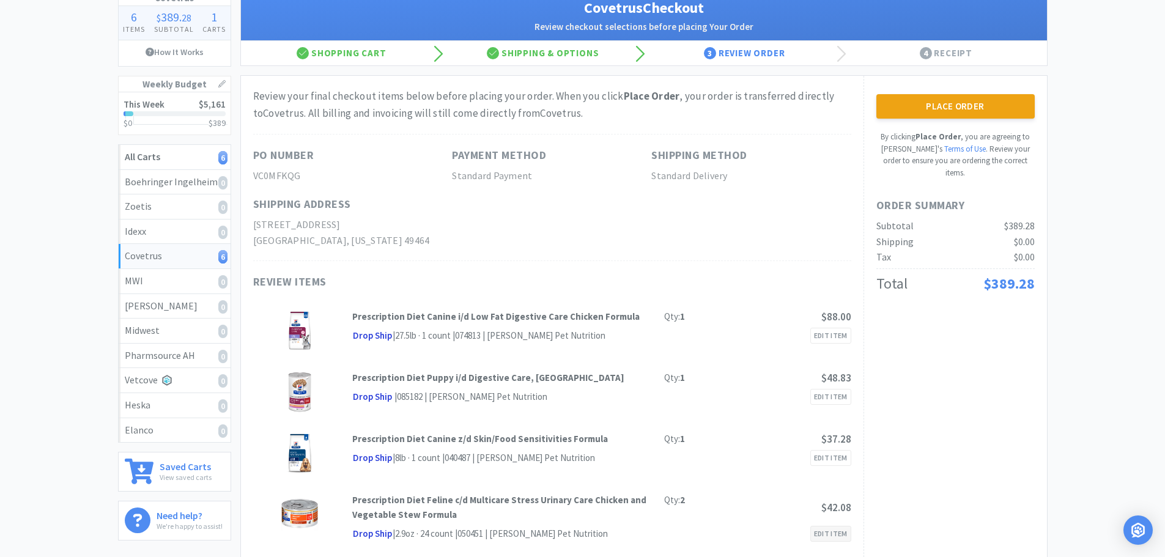
scroll to position [0, 0]
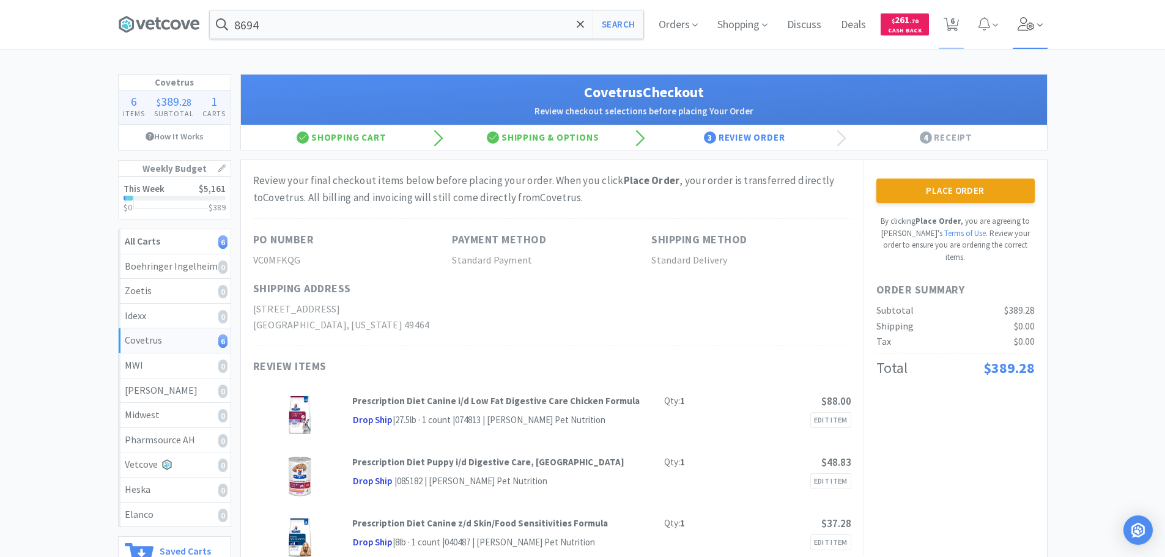
click at [1020, 19] on icon at bounding box center [1026, 23] width 17 height 13
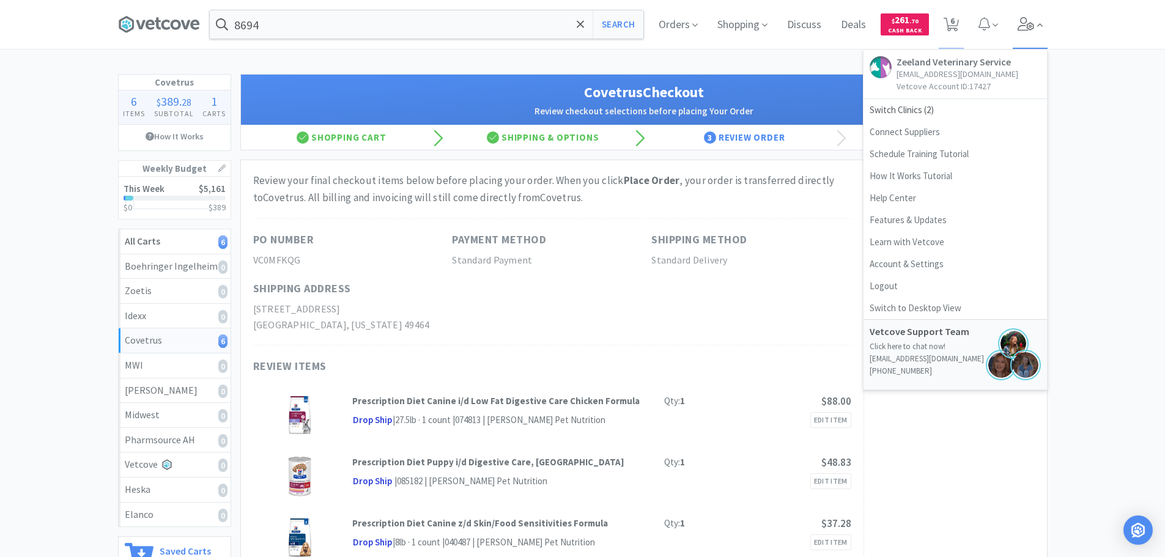
click at [1020, 19] on icon at bounding box center [1026, 23] width 17 height 13
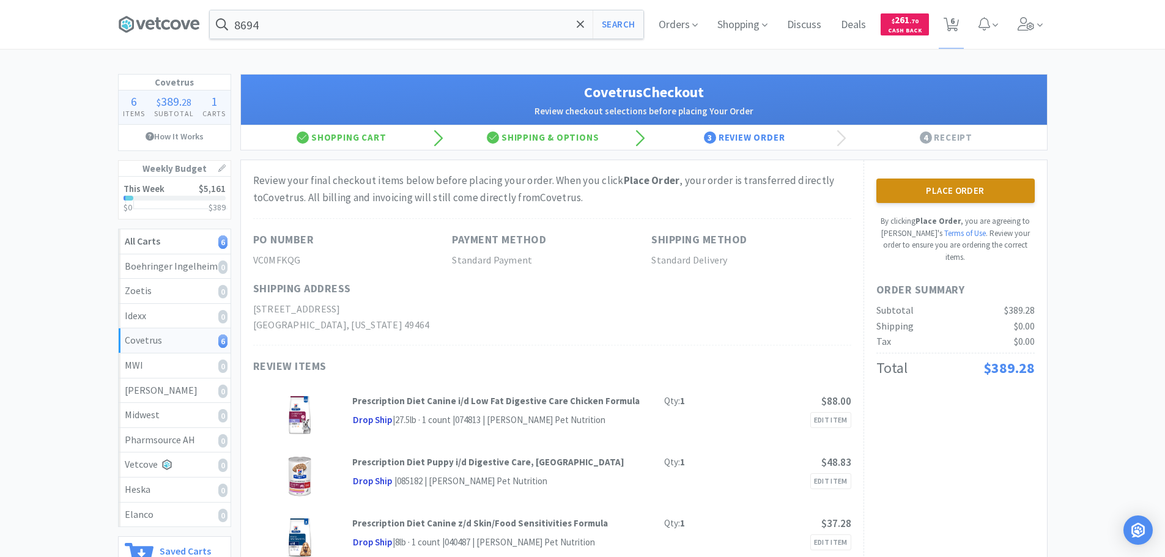
click at [991, 194] on button "Place Order" at bounding box center [955, 191] width 158 height 24
